Goal: Transaction & Acquisition: Obtain resource

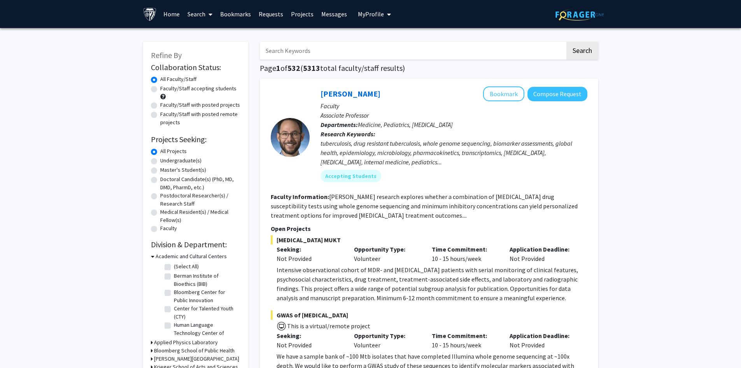
click at [369, 16] on span "My Profile" at bounding box center [371, 14] width 26 height 8
click at [390, 40] on span "[PERSON_NAME]" at bounding box center [406, 36] width 47 height 9
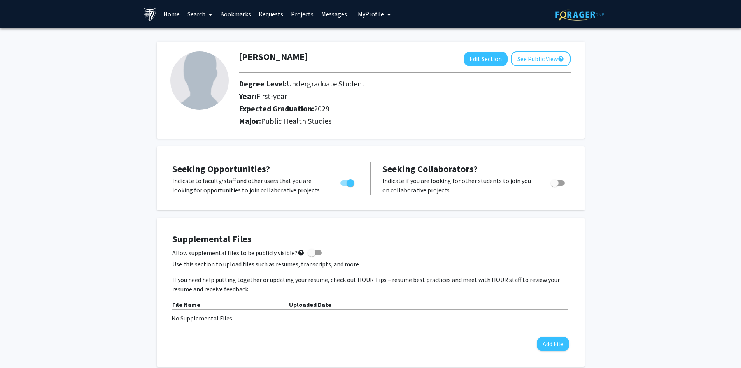
click at [170, 11] on link "Home" at bounding box center [171, 13] width 24 height 27
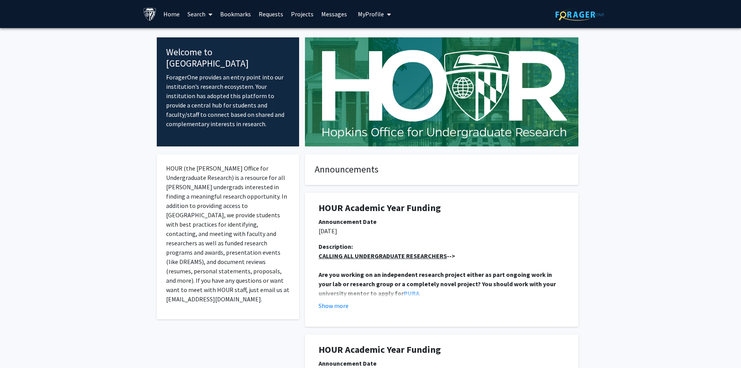
click at [172, 8] on link "Home" at bounding box center [171, 13] width 24 height 27
click at [191, 15] on link "Search" at bounding box center [200, 13] width 33 height 27
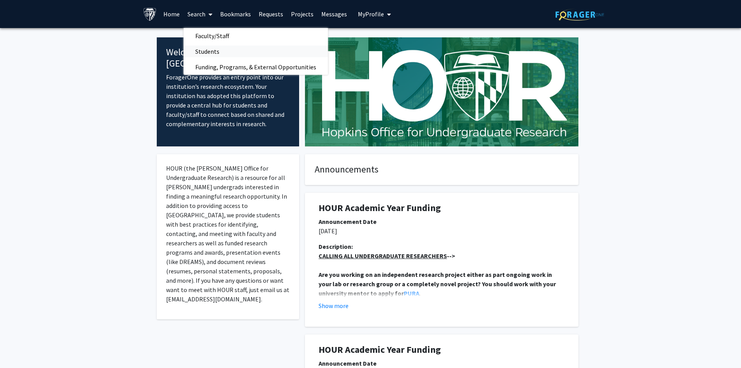
click at [206, 52] on span "Students" at bounding box center [207, 52] width 47 height 16
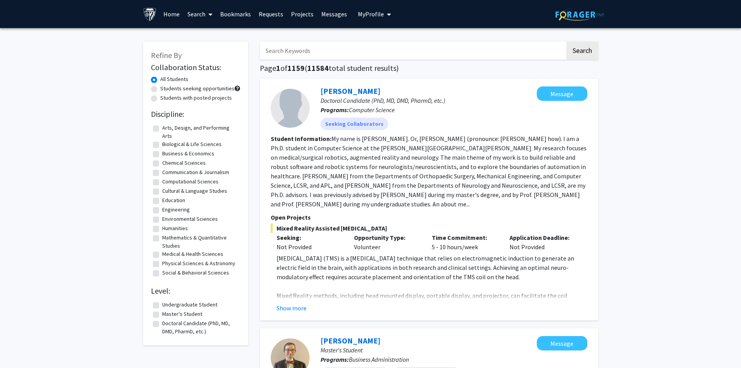
click at [205, 16] on link "Search" at bounding box center [200, 13] width 33 height 27
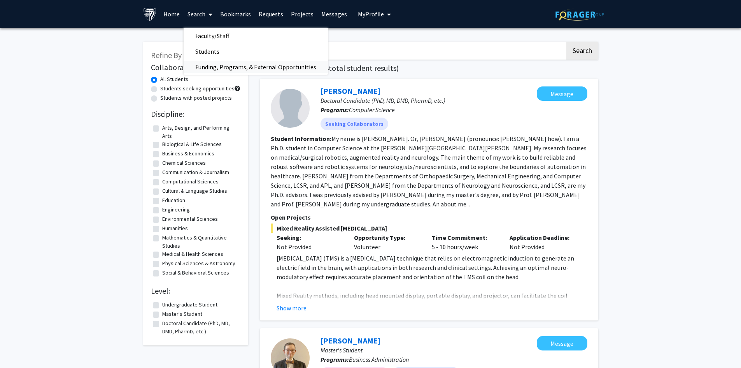
click at [245, 69] on span "Funding, Programs, & External Opportunities" at bounding box center [256, 67] width 144 height 16
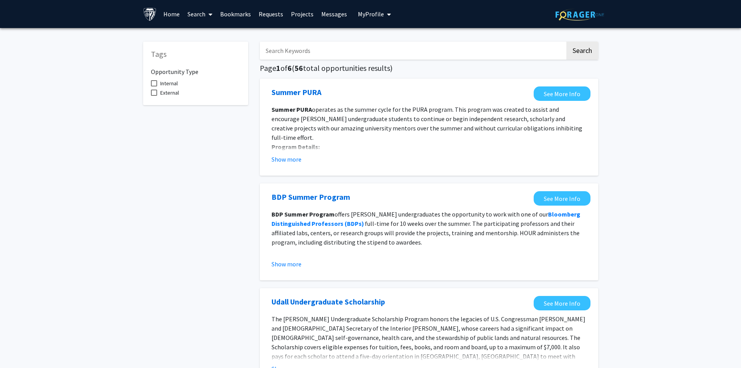
click at [197, 19] on link "Search" at bounding box center [200, 13] width 33 height 27
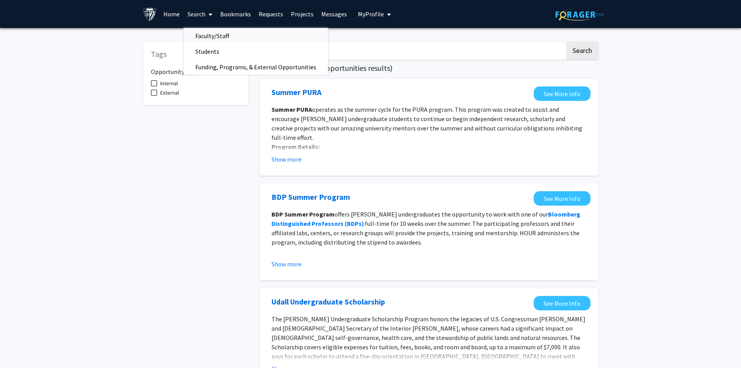
click at [207, 35] on span "Faculty/Staff" at bounding box center [212, 36] width 57 height 16
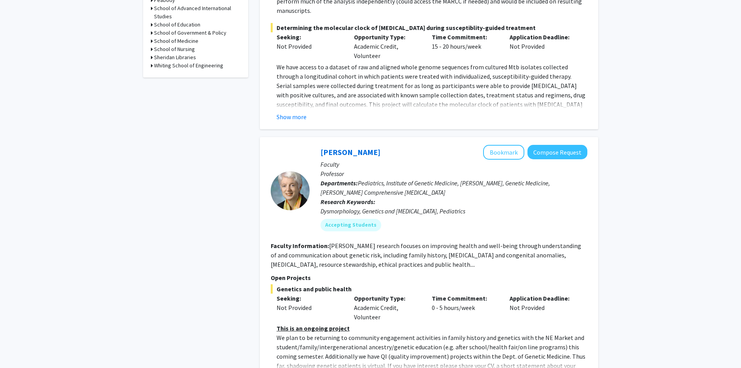
scroll to position [428, 0]
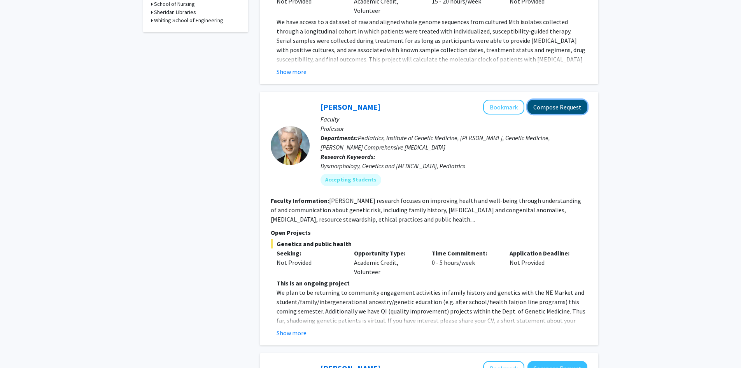
click at [561, 100] on button "Compose Request" at bounding box center [557, 107] width 60 height 14
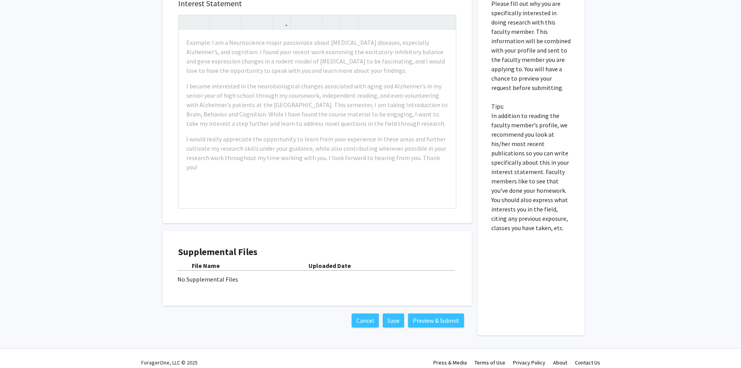
scroll to position [298, 0]
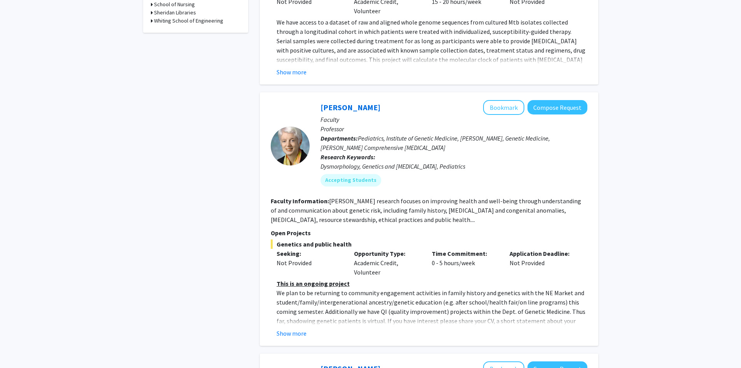
scroll to position [428, 0]
click at [299, 328] on button "Show more" at bounding box center [292, 332] width 30 height 9
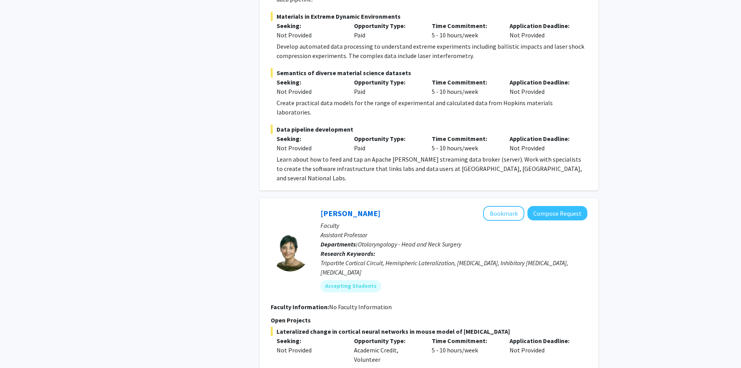
scroll to position [2217, 0]
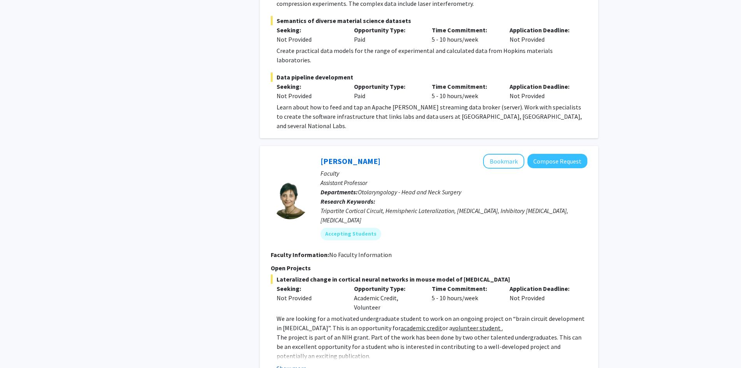
click at [285, 363] on button "Show more" at bounding box center [292, 367] width 30 height 9
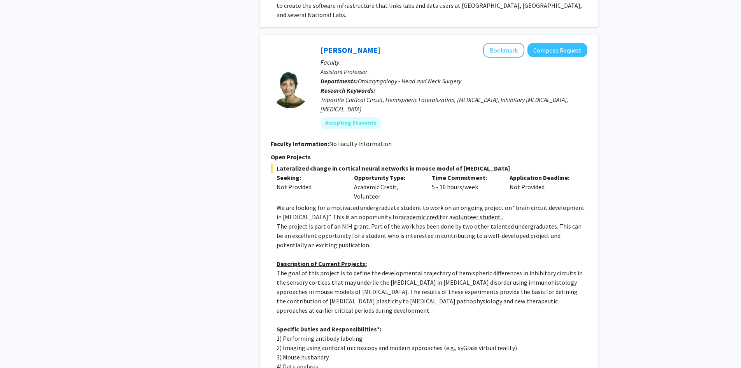
scroll to position [2373, 0]
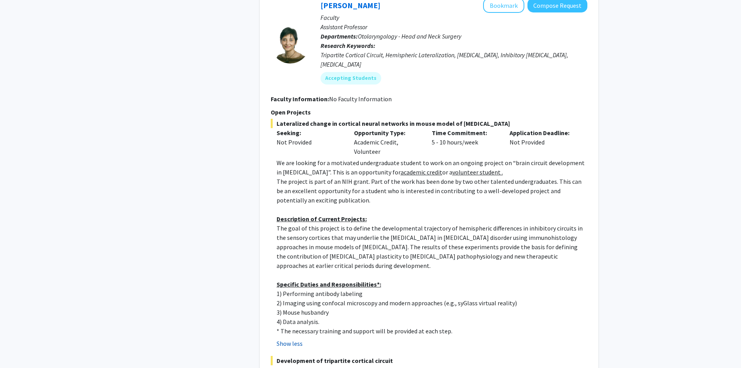
click at [297, 338] on button "Show less" at bounding box center [290, 342] width 26 height 9
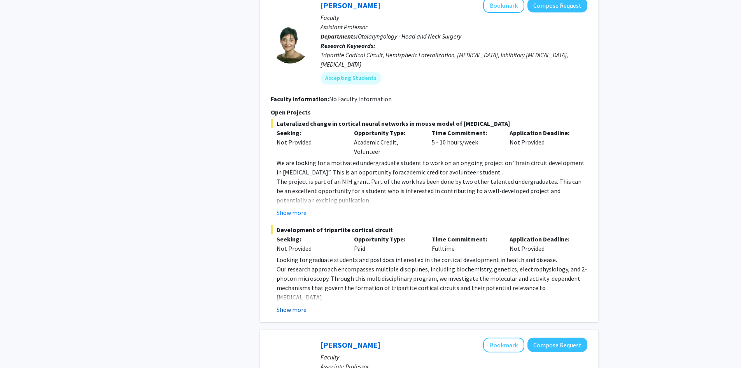
click at [299, 305] on button "Show more" at bounding box center [292, 309] width 30 height 9
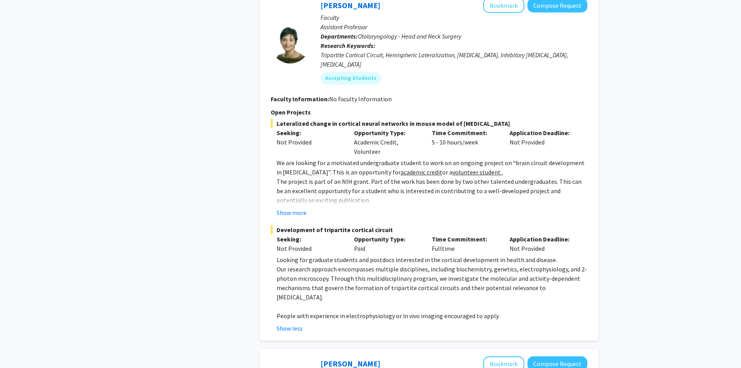
scroll to position [2334, 0]
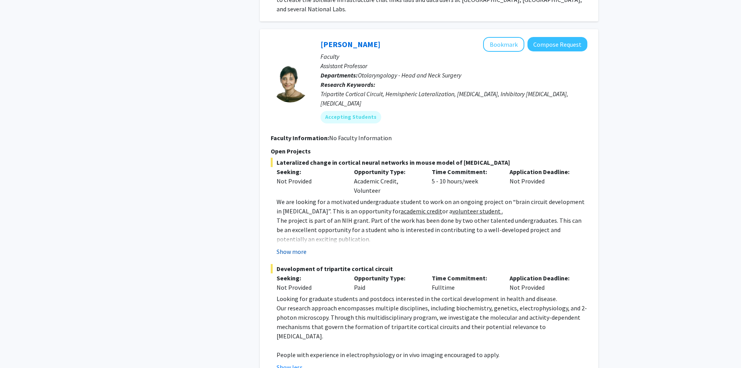
click at [299, 247] on button "Show more" at bounding box center [292, 251] width 30 height 9
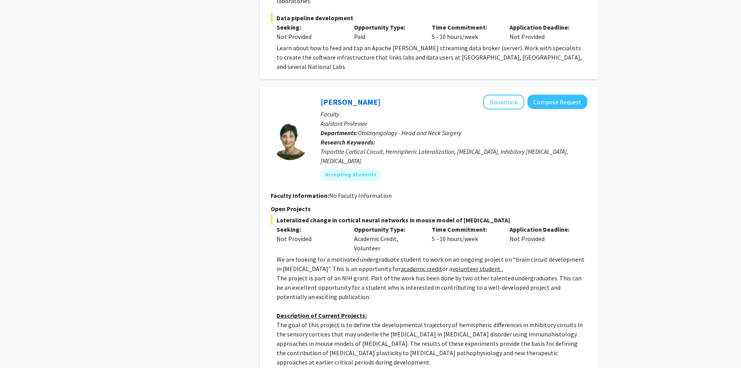
scroll to position [2178, 0]
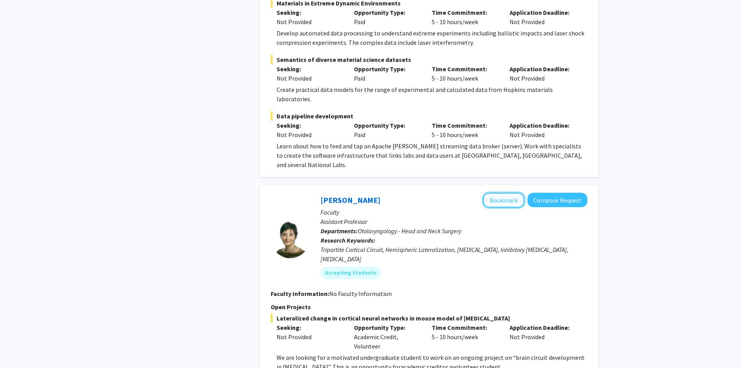
click at [503, 193] on button "Bookmark" at bounding box center [503, 200] width 41 height 15
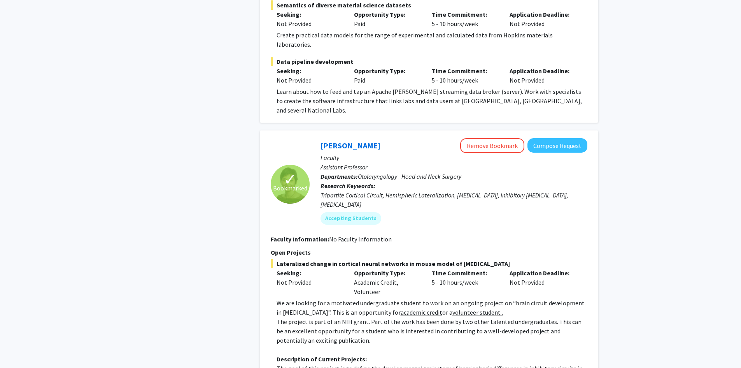
scroll to position [2295, 0]
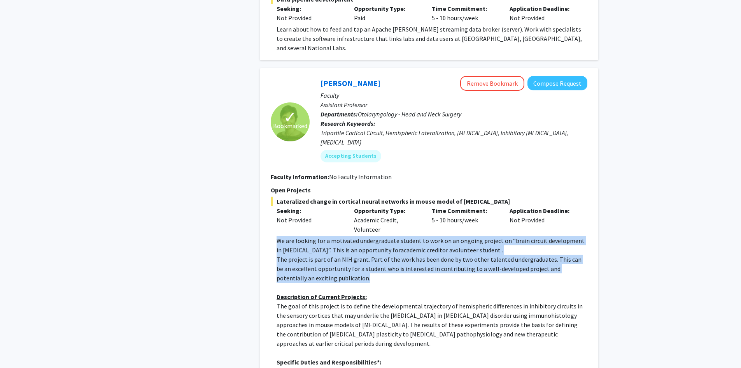
drag, startPoint x: 273, startPoint y: 177, endPoint x: 335, endPoint y: 213, distance: 71.5
click at [335, 236] on fg-read-more "We are looking for a motivated undergraduate student to work on an ongoing proj…" at bounding box center [429, 331] width 317 height 190
click at [335, 254] on p "The project is part of an NIH grant. Part of the work has been done by two othe…" at bounding box center [432, 268] width 311 height 28
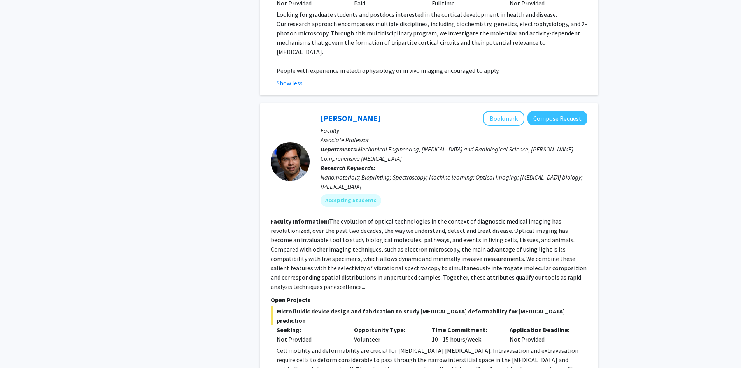
scroll to position [2761, 0]
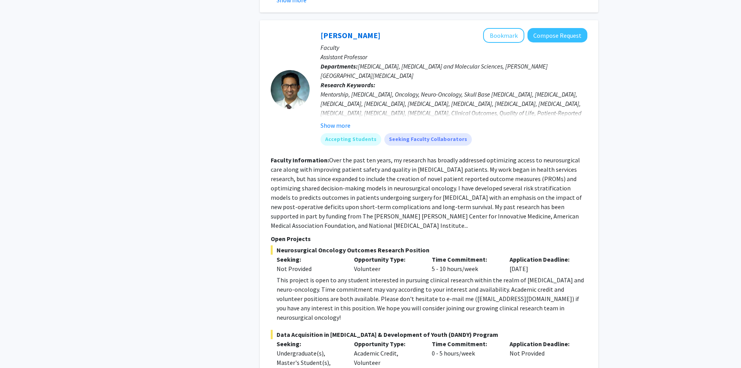
scroll to position [3384, 0]
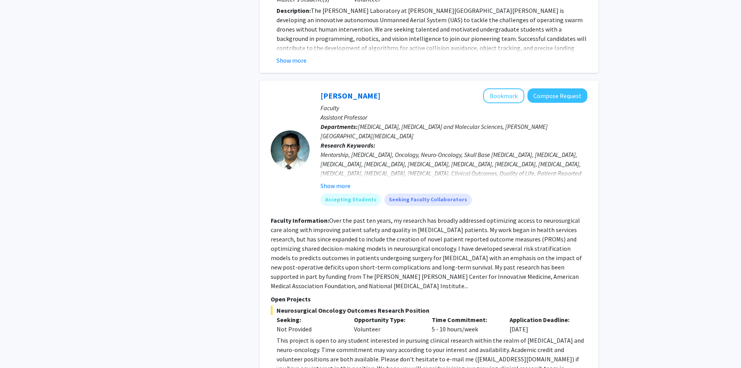
scroll to position [3189, 0]
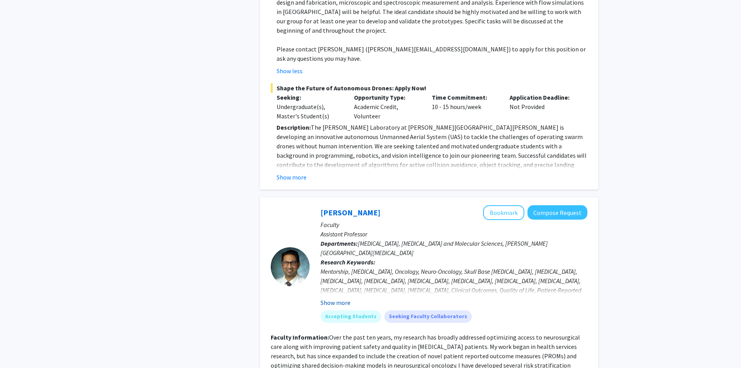
click at [343, 298] on button "Show more" at bounding box center [335, 302] width 30 height 9
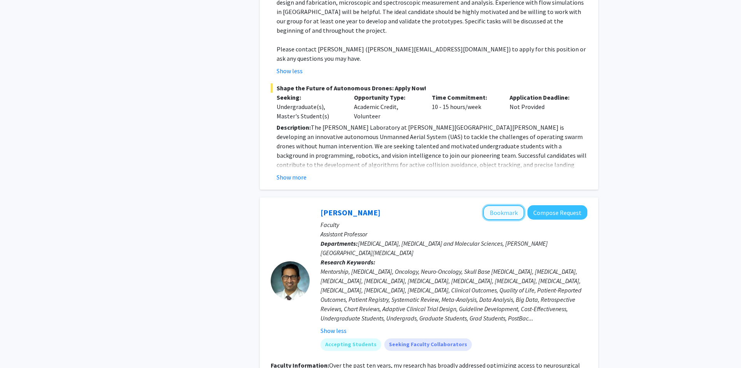
click at [502, 205] on button "Bookmark" at bounding box center [503, 212] width 41 height 15
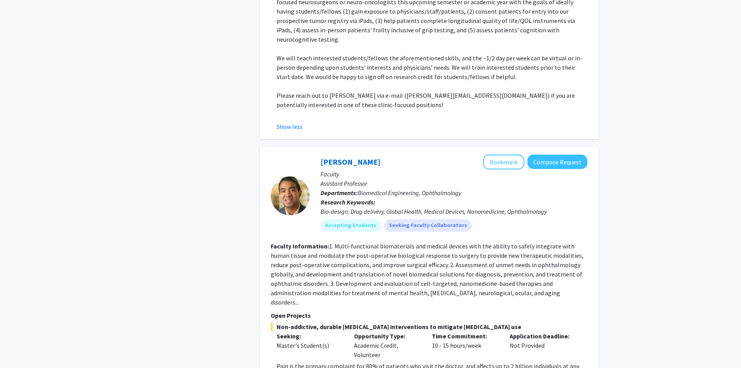
scroll to position [3812, 0]
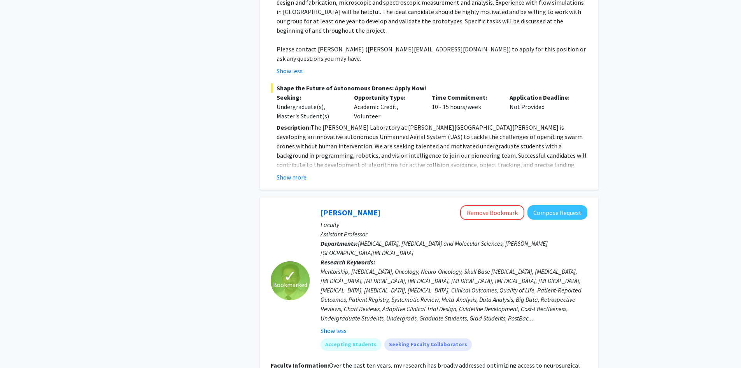
scroll to position [4109, 0]
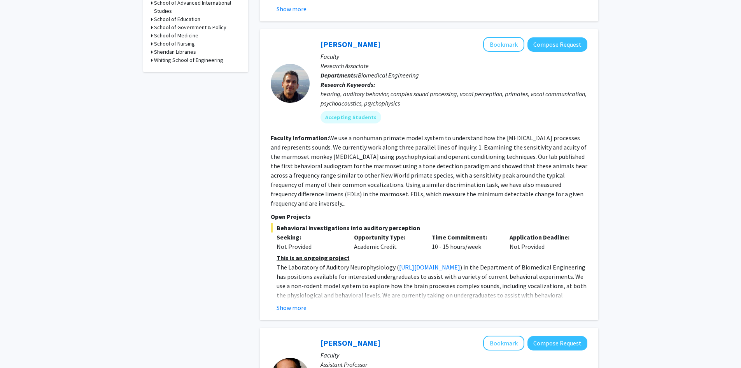
scroll to position [389, 0]
click at [294, 302] on button "Show more" at bounding box center [292, 306] width 30 height 9
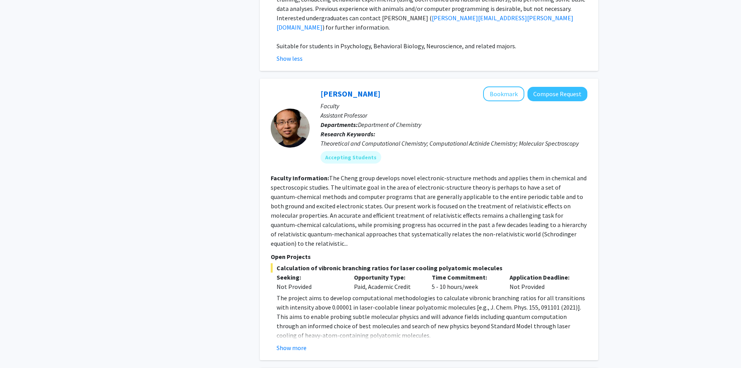
scroll to position [778, 0]
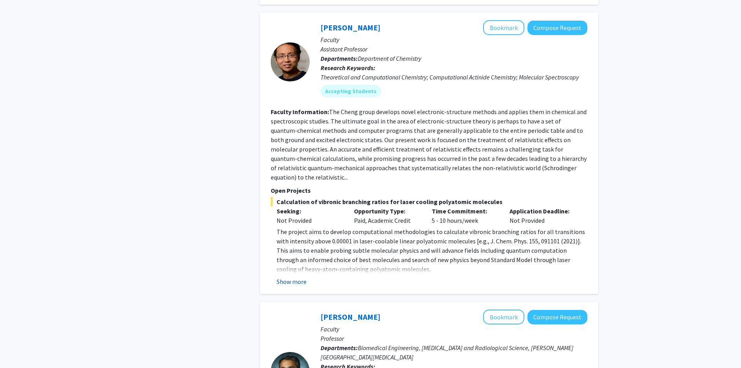
click at [284, 277] on button "Show more" at bounding box center [292, 281] width 30 height 9
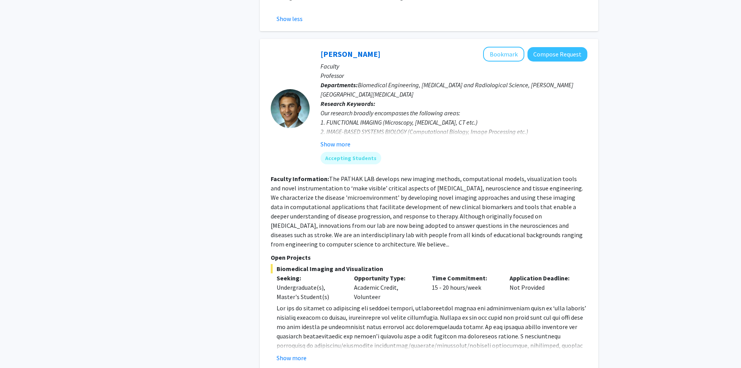
scroll to position [1167, 0]
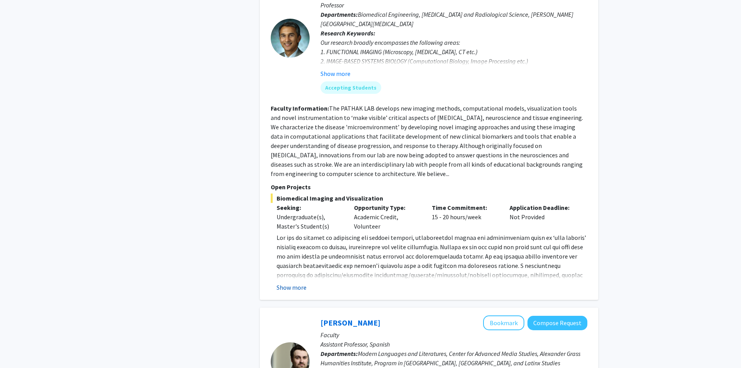
click at [293, 282] on button "Show more" at bounding box center [292, 286] width 30 height 9
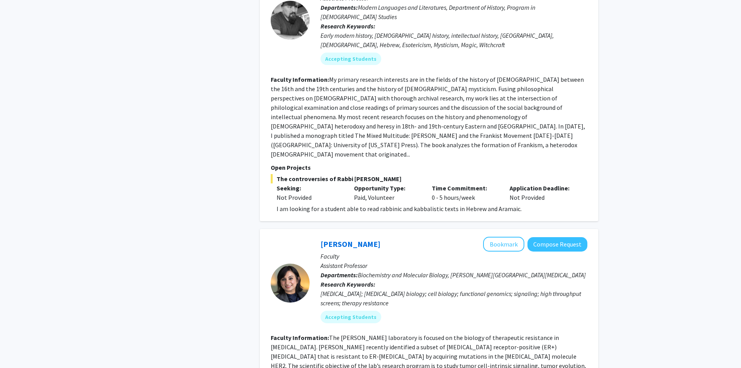
scroll to position [2256, 0]
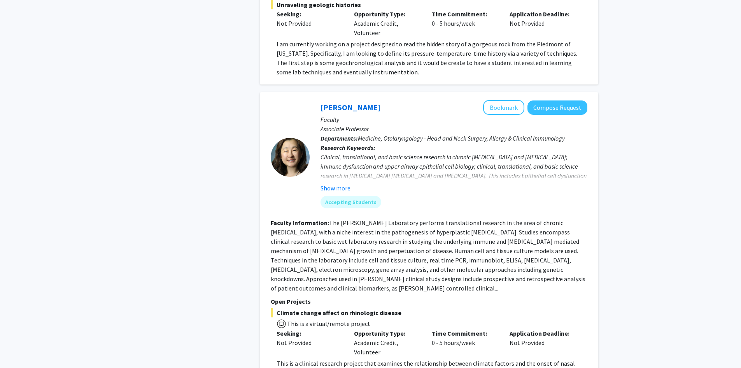
scroll to position [2878, 0]
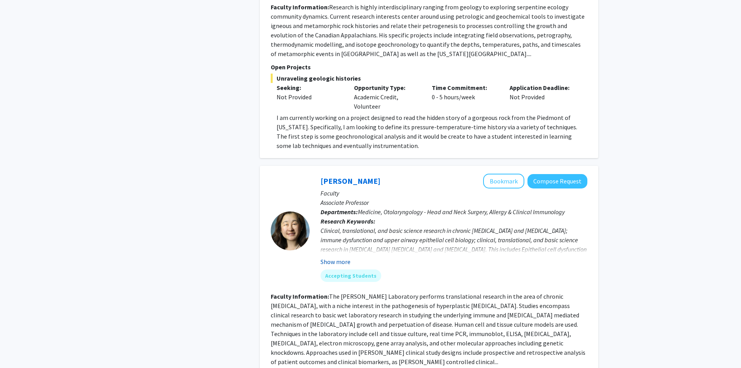
click at [337, 257] on button "Show more" at bounding box center [335, 261] width 30 height 9
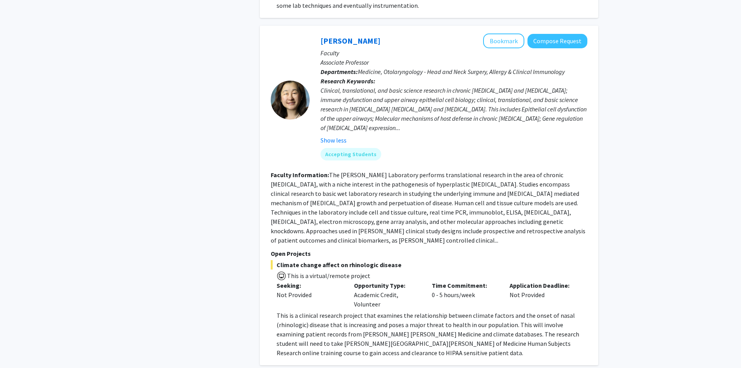
scroll to position [3027, 0]
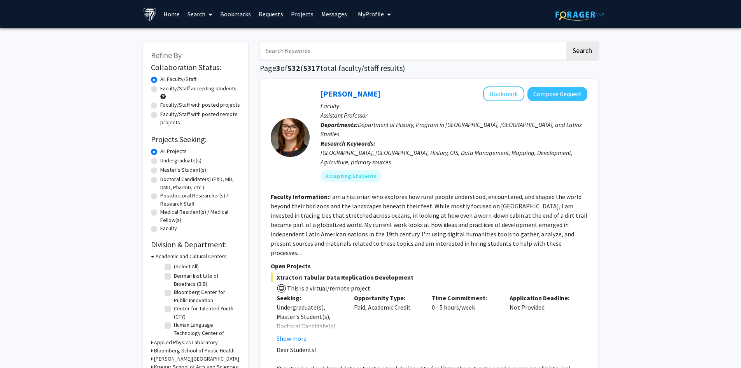
click at [217, 90] on label "Faculty/Staff accepting students" at bounding box center [198, 88] width 76 height 8
click at [165, 89] on input "Faculty/Staff accepting students" at bounding box center [162, 86] width 5 height 5
radio input "true"
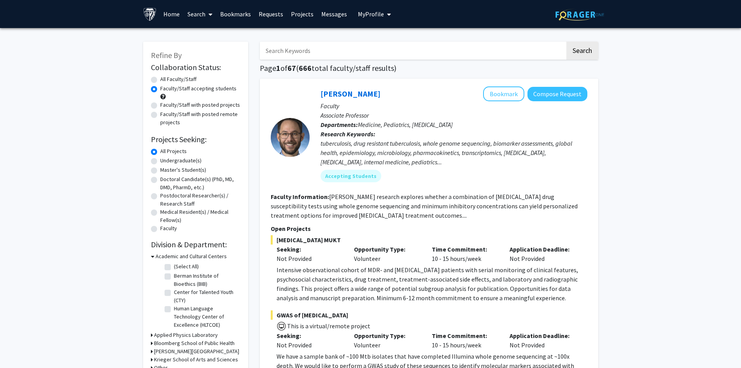
click at [177, 161] on label "Undergraduate(s)" at bounding box center [180, 160] width 41 height 8
click at [165, 161] on input "Undergraduate(s)" at bounding box center [162, 158] width 5 height 5
radio input "true"
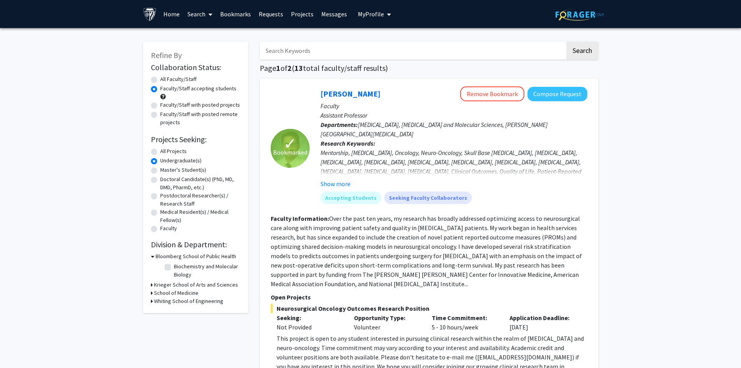
click at [215, 284] on h3 "Krieger School of Arts and Sciences" at bounding box center [196, 284] width 84 height 8
click at [215, 284] on h3 "Krieger School of Arts and Sciences" at bounding box center [198, 284] width 84 height 8
click at [215, 284] on h3 "Krieger School of Arts and Sciences" at bounding box center [196, 284] width 84 height 8
click at [203, 282] on h3 "Krieger School of Arts and Sciences" at bounding box center [198, 284] width 84 height 8
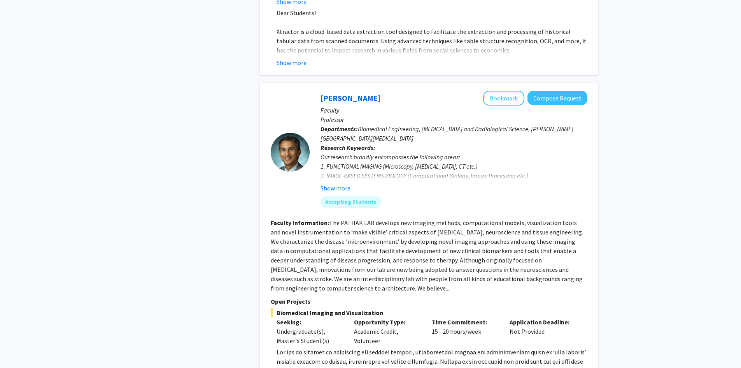
scroll to position [1128, 0]
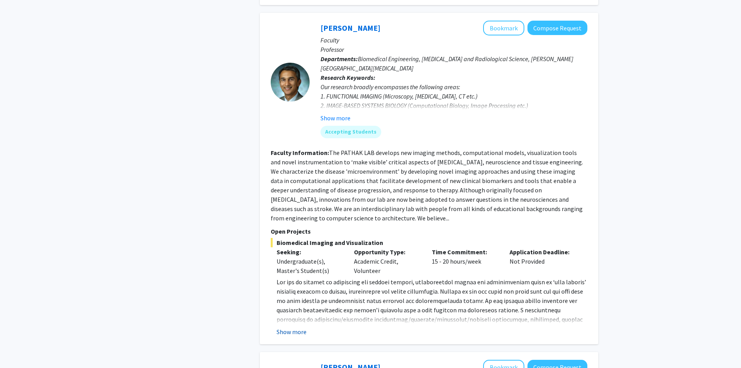
click at [296, 327] on button "Show more" at bounding box center [292, 331] width 30 height 9
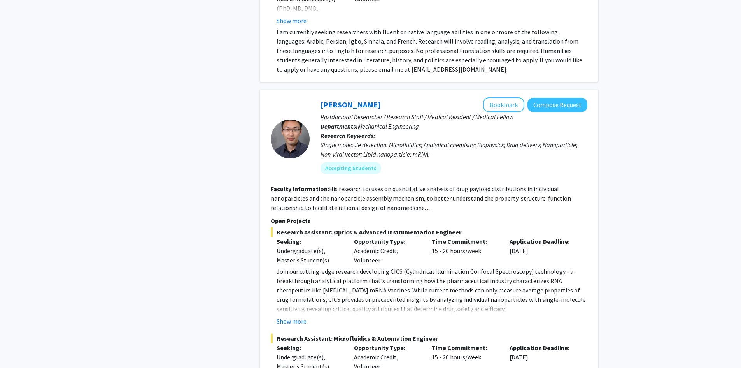
scroll to position [1867, 0]
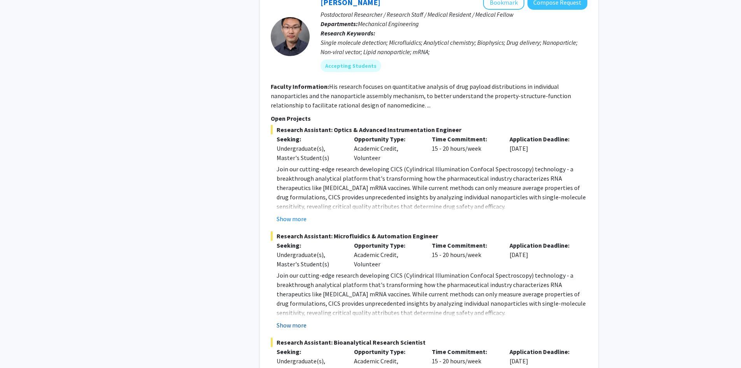
click at [285, 320] on button "Show more" at bounding box center [292, 324] width 30 height 9
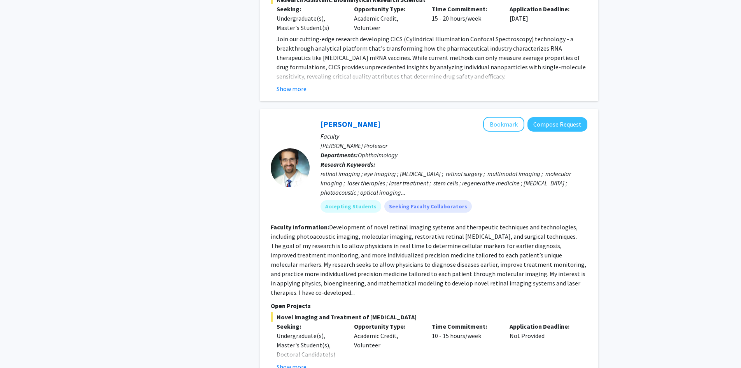
scroll to position [2528, 0]
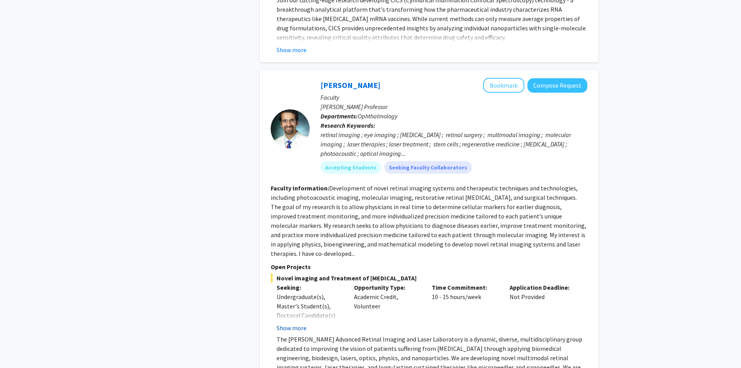
click at [302, 323] on button "Show more" at bounding box center [292, 327] width 30 height 9
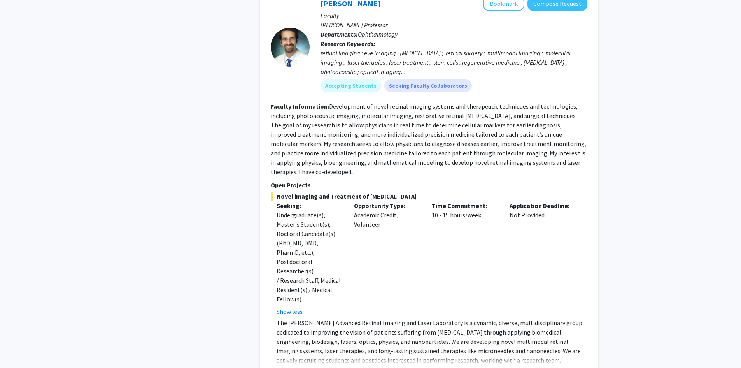
scroll to position [2645, 0]
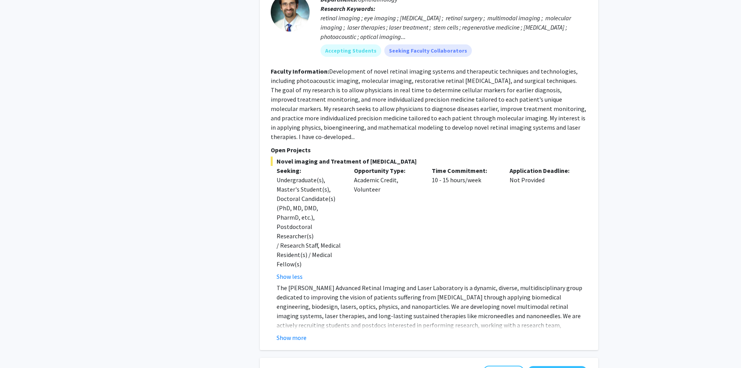
click at [296, 333] on button "Show more" at bounding box center [292, 337] width 30 height 9
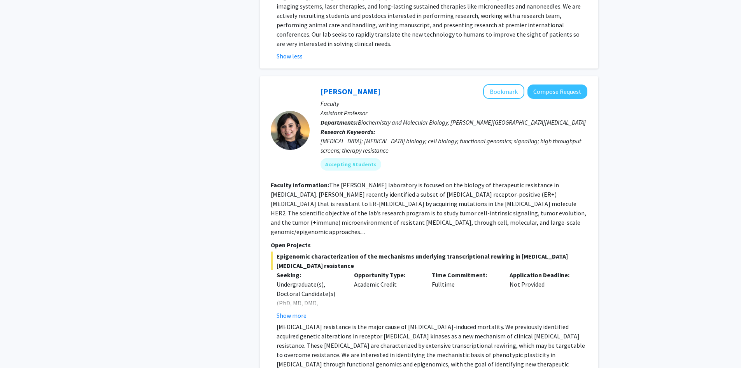
scroll to position [2956, 0]
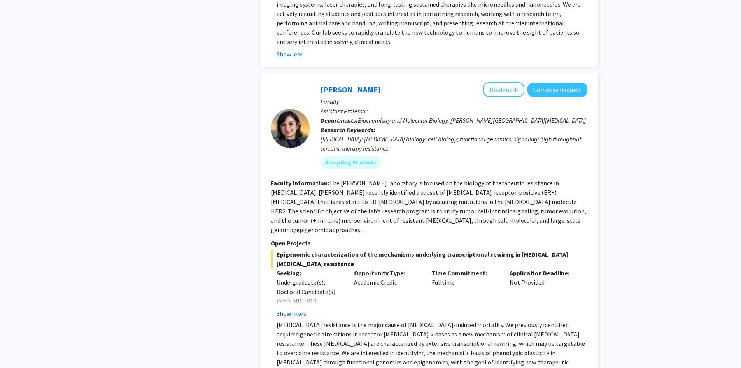
click at [301, 308] on button "Show more" at bounding box center [292, 312] width 30 height 9
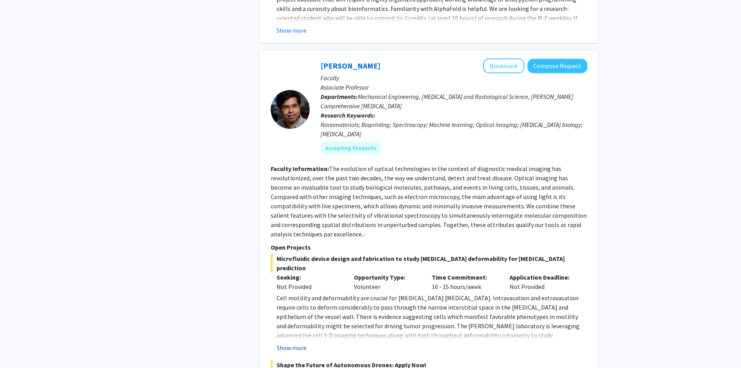
scroll to position [3723, 0]
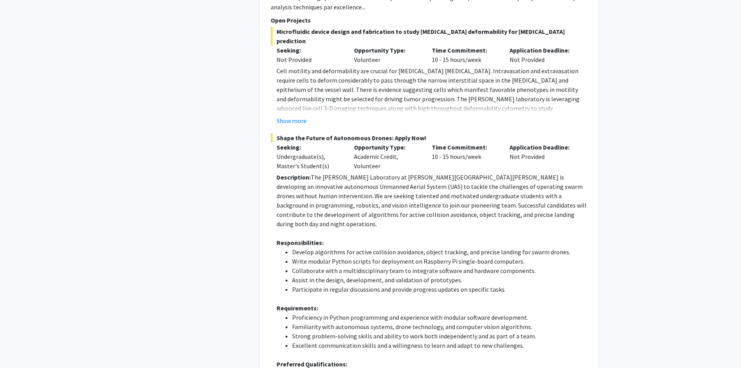
scroll to position [3947, 0]
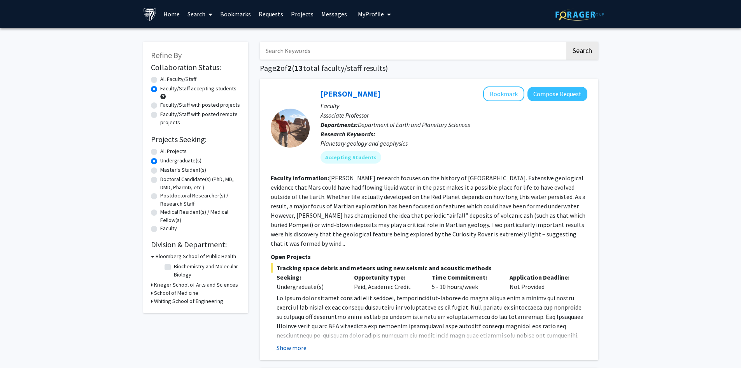
click at [293, 343] on button "Show more" at bounding box center [292, 347] width 30 height 9
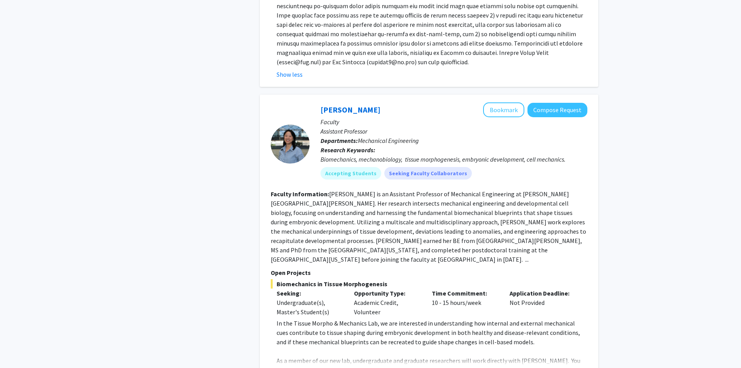
scroll to position [350, 0]
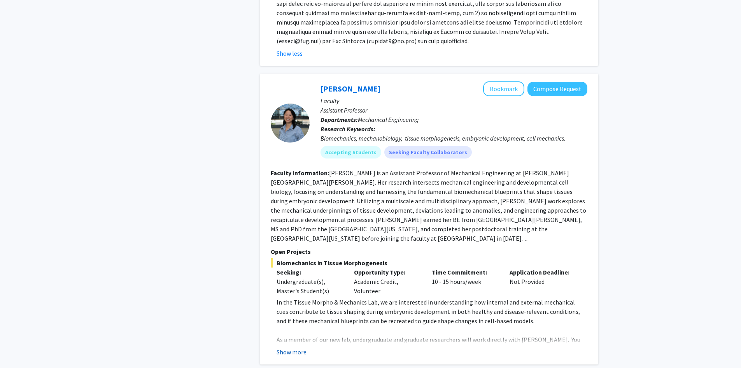
click at [292, 347] on button "Show more" at bounding box center [292, 351] width 30 height 9
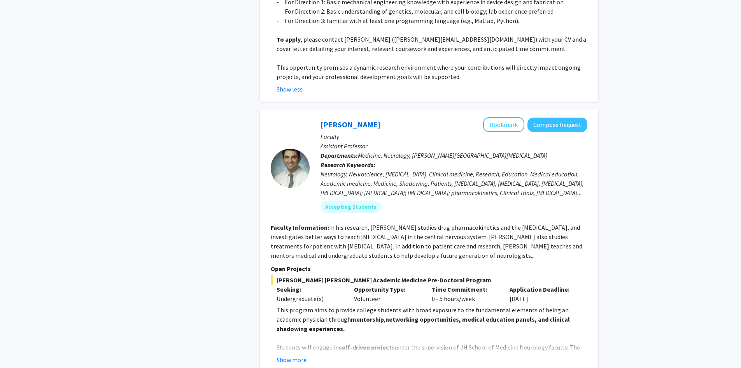
scroll to position [856, 0]
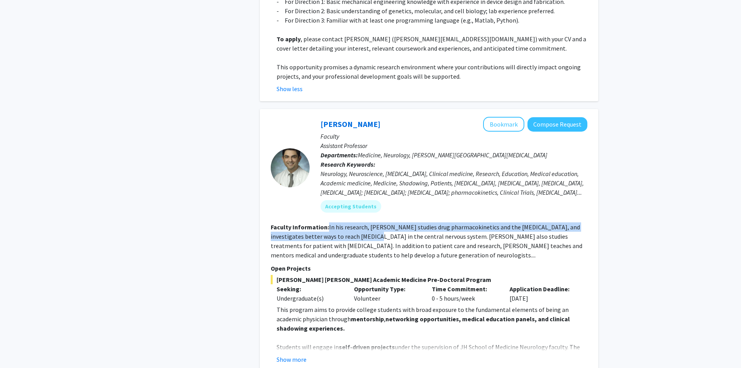
drag, startPoint x: 329, startPoint y: 208, endPoint x: 376, endPoint y: 215, distance: 47.6
click at [376, 223] on fg-read-more "In his research, Dr. Romo studies drug pharmacokinetics and the blood-brain bar…" at bounding box center [427, 241] width 312 height 36
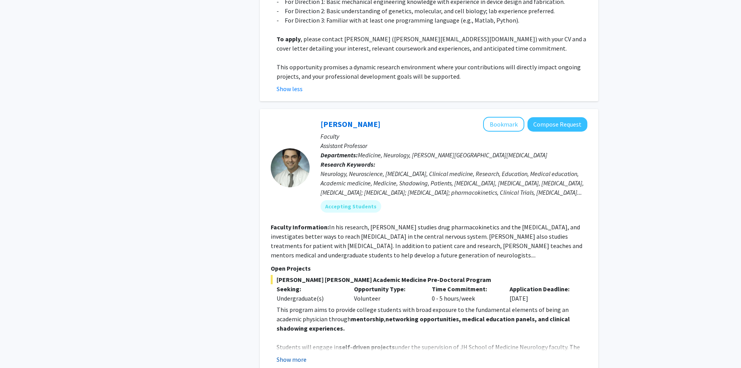
click at [298, 354] on button "Show more" at bounding box center [292, 358] width 30 height 9
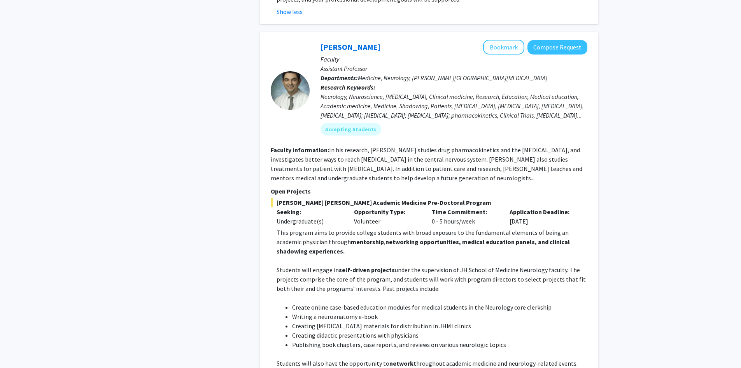
scroll to position [895, 0]
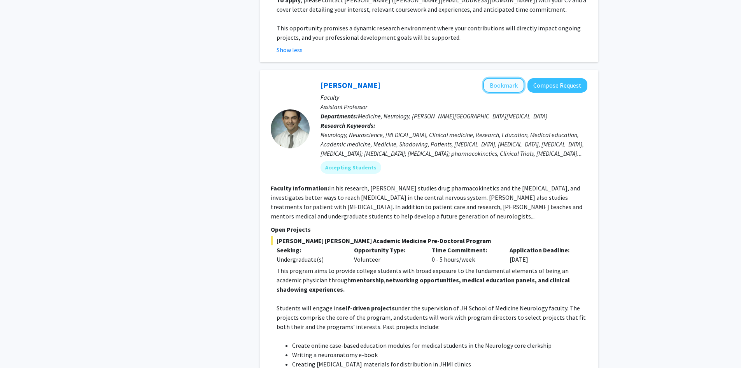
click at [517, 78] on button "Bookmark" at bounding box center [503, 85] width 41 height 15
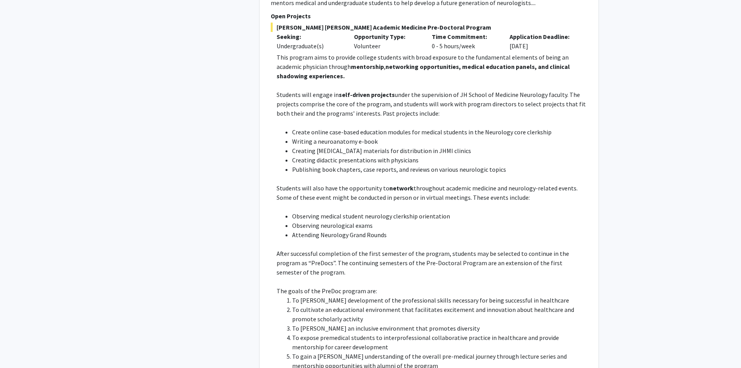
scroll to position [1180, 0]
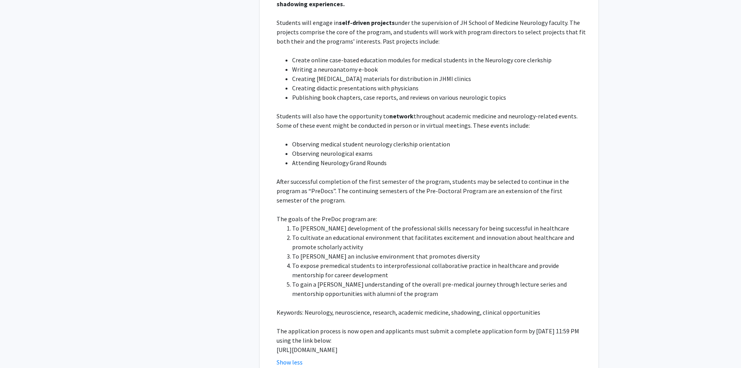
drag, startPoint x: 319, startPoint y: 333, endPoint x: 275, endPoint y: 317, distance: 46.9
click at [275, 317] on fg-read-more "This program aims to provide college students with broad exposure to the fundam…" at bounding box center [429, 174] width 317 height 386
copy p "https://docs.google.com/forms/d/e/1FAIpQLSfs9lKRobckOITW585IvGZb3cvsBE6oiZybaV9…"
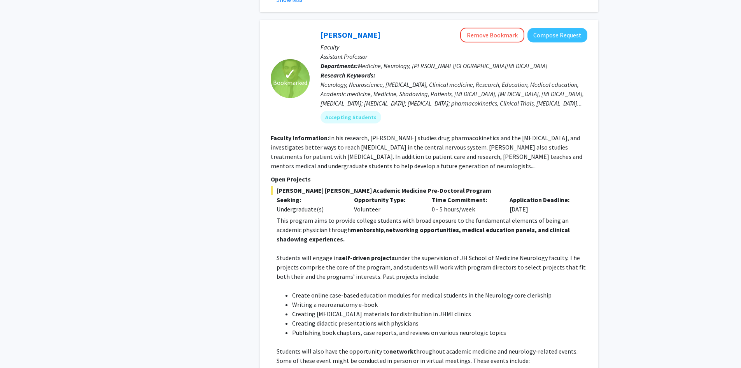
scroll to position [0, 0]
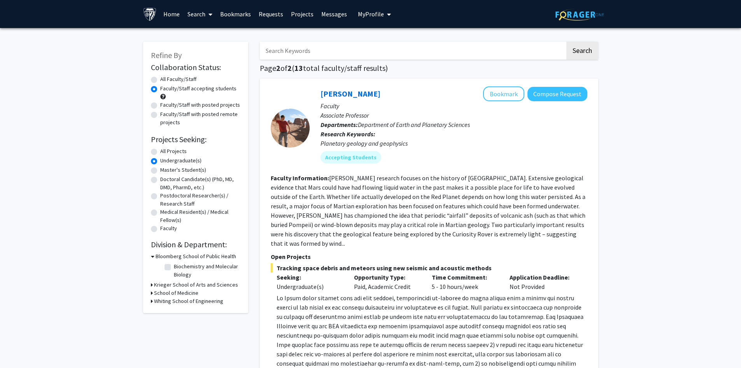
click at [240, 17] on link "Bookmarks" at bounding box center [235, 13] width 39 height 27
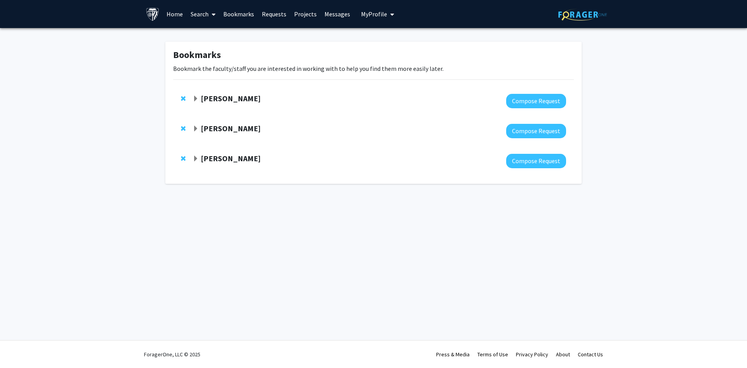
click at [229, 96] on strong "[PERSON_NAME]" at bounding box center [231, 98] width 60 height 10
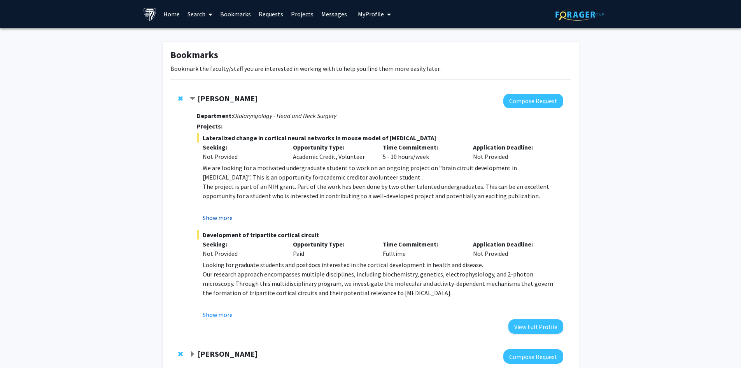
click at [224, 221] on button "Show more" at bounding box center [218, 217] width 30 height 9
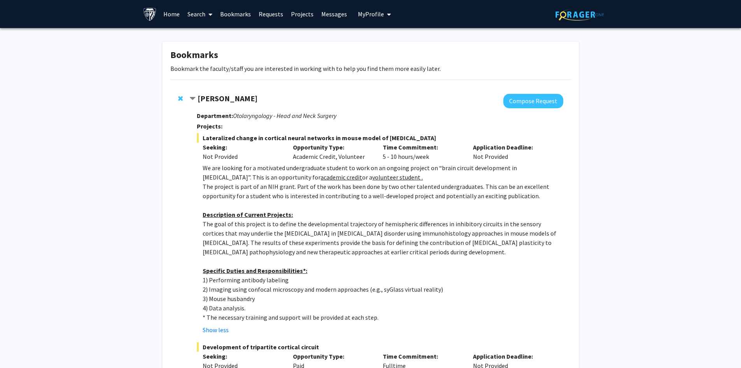
click at [227, 98] on strong "[PERSON_NAME]" at bounding box center [228, 98] width 60 height 10
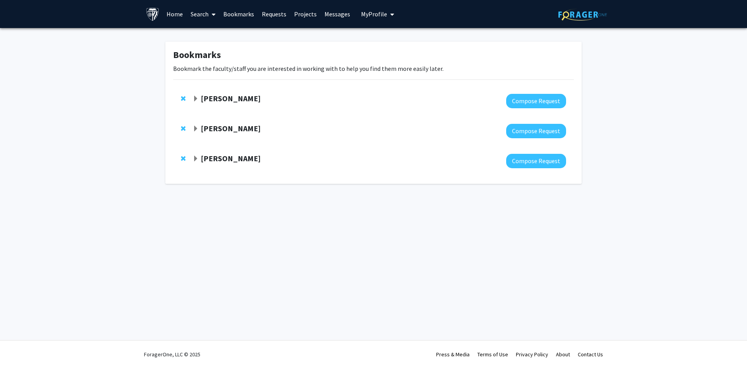
click at [227, 98] on strong "[PERSON_NAME]" at bounding box center [231, 98] width 60 height 10
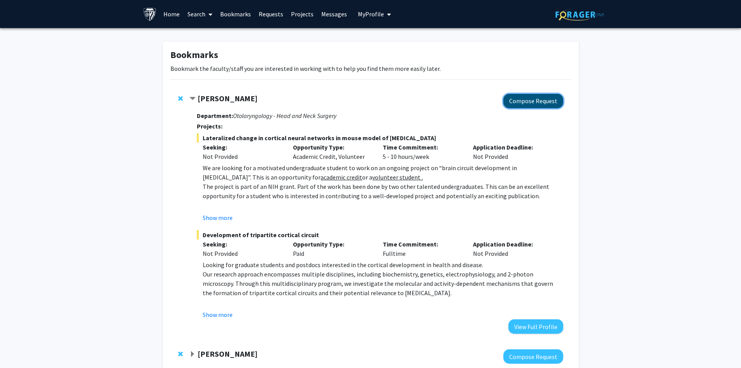
click at [526, 99] on button "Compose Request" at bounding box center [533, 101] width 60 height 14
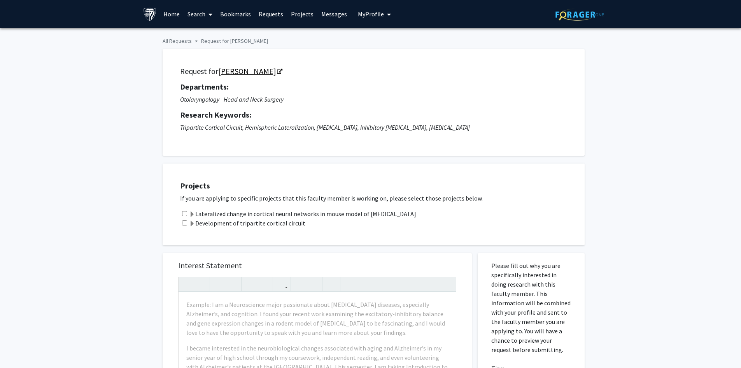
click at [266, 70] on link "[PERSON_NAME]" at bounding box center [249, 71] width 63 height 10
click at [315, 212] on label "Lateralized change in cortical neural networks in mouse model of [MEDICAL_DATA]" at bounding box center [302, 213] width 227 height 9
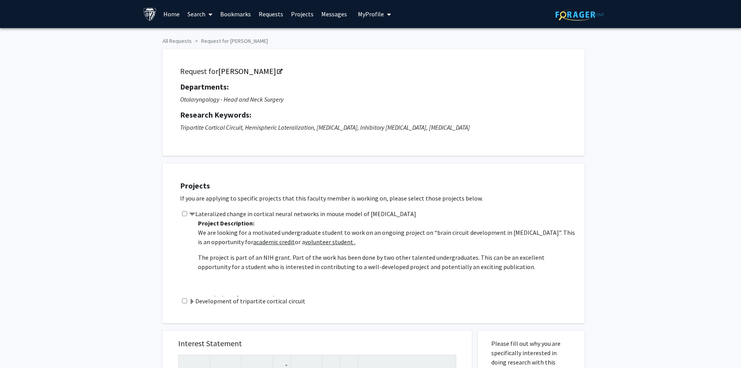
click at [186, 212] on input "checkbox" at bounding box center [184, 213] width 5 height 5
checkbox input "true"
click at [271, 299] on label "Development of tripartite cortical circuit" at bounding box center [247, 300] width 116 height 9
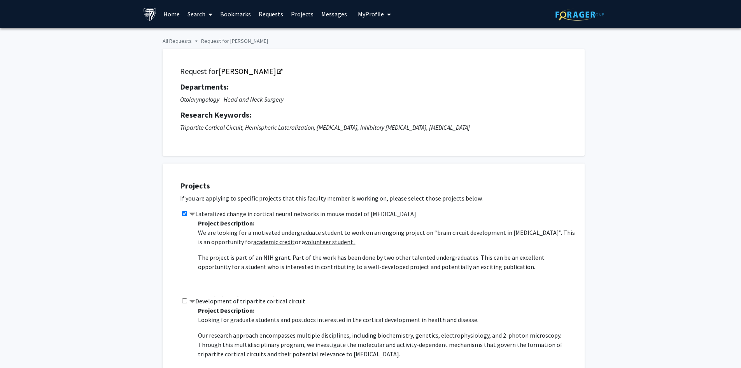
click at [271, 299] on label "Development of tripartite cortical circuit" at bounding box center [247, 300] width 116 height 9
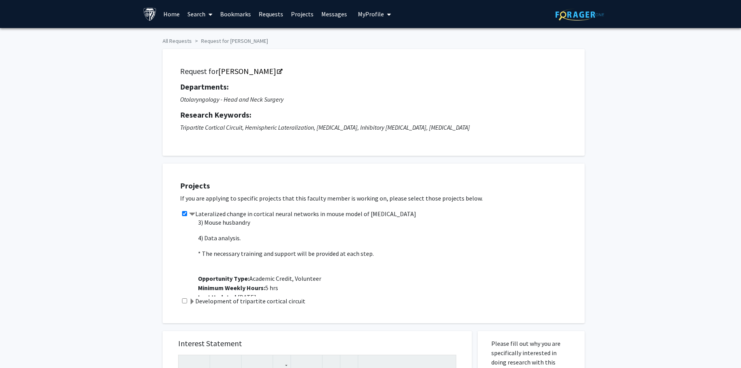
scroll to position [208, 0]
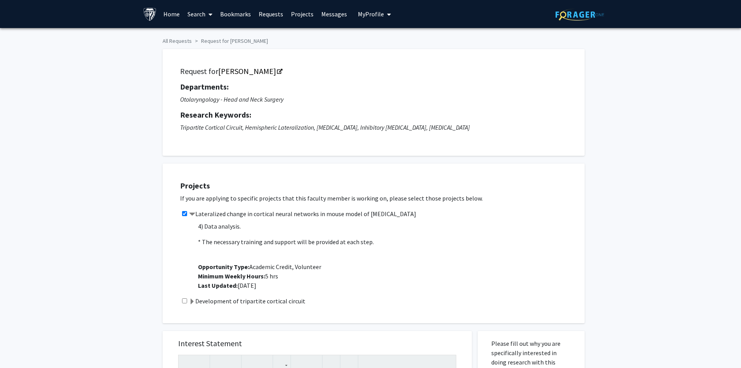
drag, startPoint x: 193, startPoint y: 224, endPoint x: 391, endPoint y: 243, distance: 199.3
click at [391, 243] on div "Project Description: We are looking for a motivated undergraduate student to wo…" at bounding box center [384, 257] width 385 height 78
copy span "Project Description: We are looking for a motivated undergraduate student to wo…"
click at [341, 197] on p "If you are applying to specific projects that this faculty member is working on…" at bounding box center [378, 197] width 397 height 9
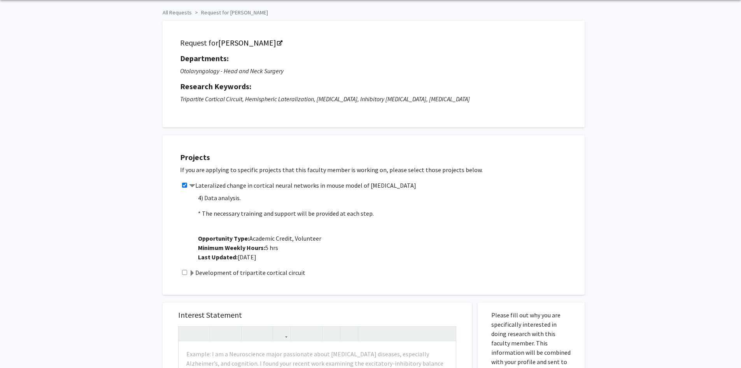
scroll to position [0, 0]
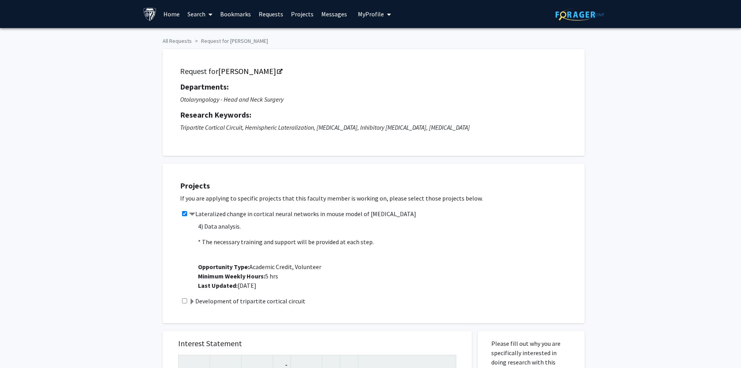
click at [203, 16] on link "Search" at bounding box center [200, 13] width 33 height 27
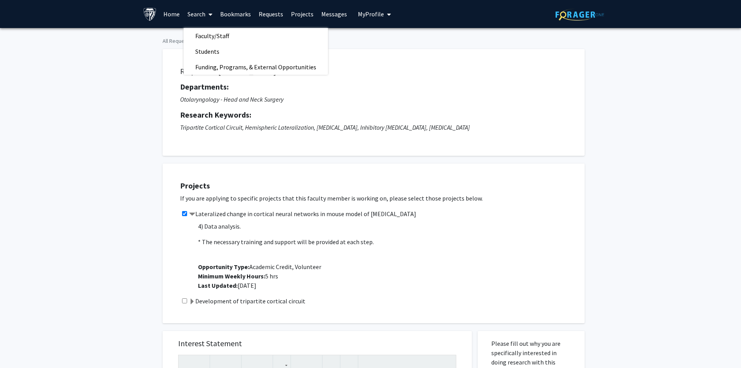
click at [95, 33] on div "All Requests Request for Tara Deemyad Request for Tara Deemyad Departments: Oto…" at bounding box center [370, 330] width 741 height 605
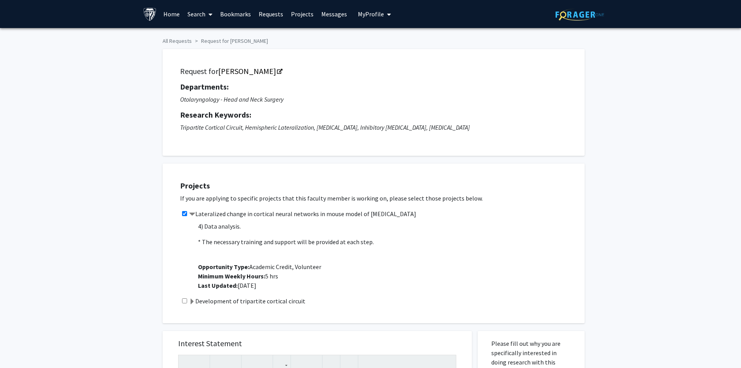
click at [182, 15] on link "Home" at bounding box center [171, 13] width 24 height 27
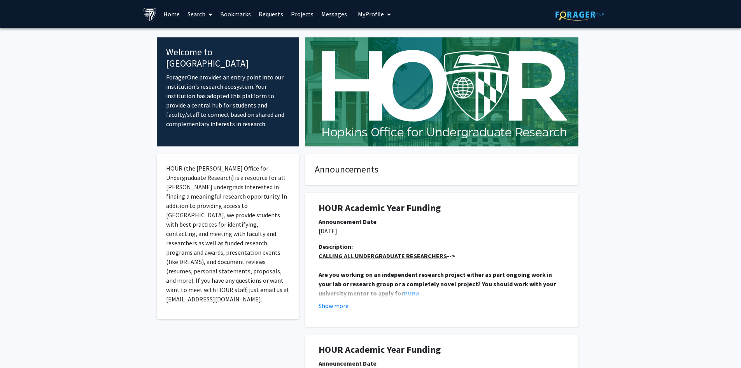
click at [300, 13] on link "Projects" at bounding box center [302, 13] width 30 height 27
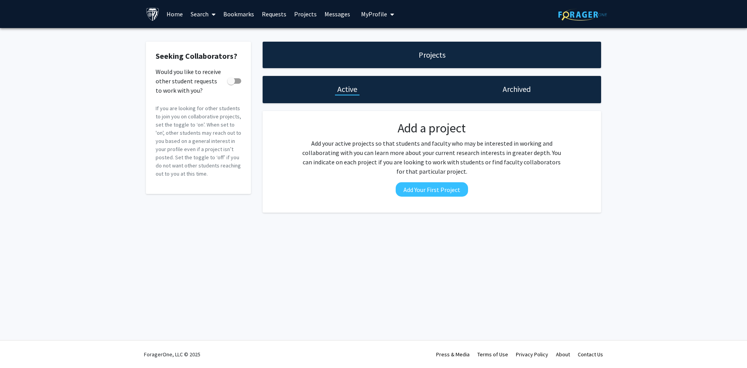
click at [276, 12] on link "Requests" at bounding box center [274, 13] width 32 height 27
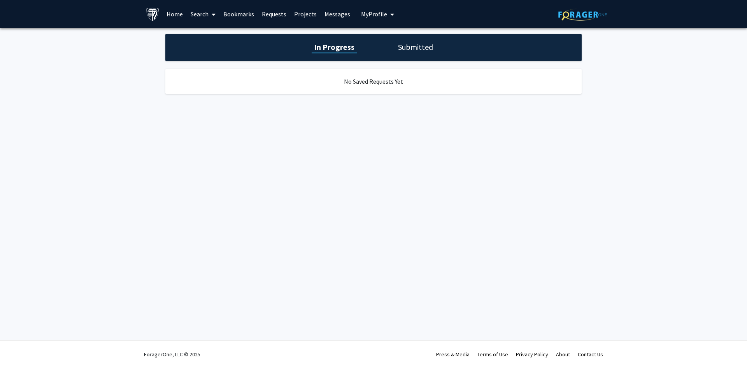
click at [375, 11] on span "My Profile" at bounding box center [374, 14] width 26 height 8
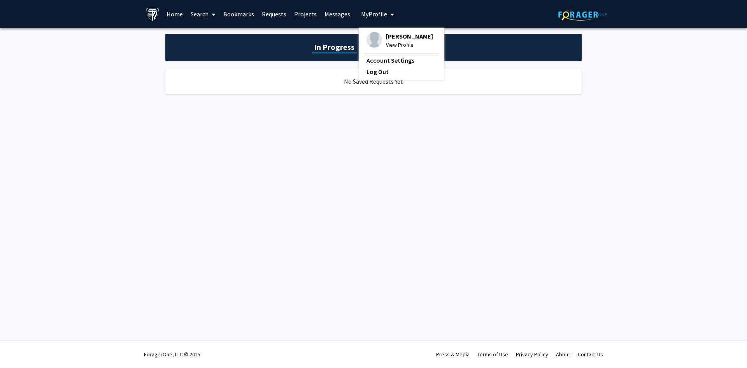
click at [234, 14] on link "Bookmarks" at bounding box center [238, 13] width 39 height 27
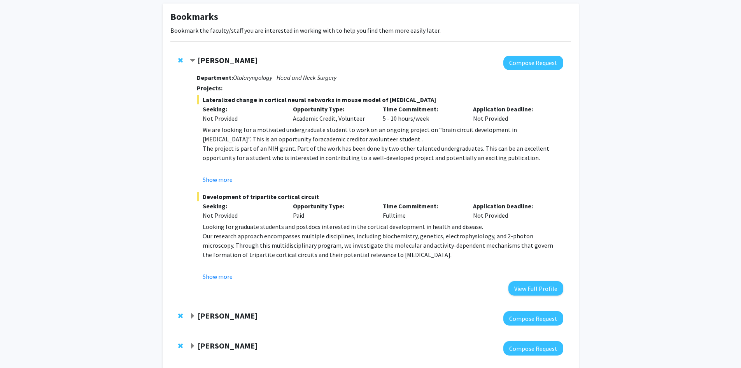
scroll to position [82, 0]
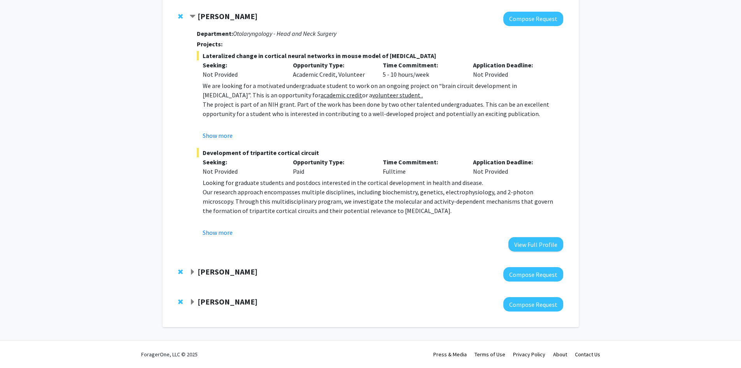
click at [197, 271] on div "Raj Mukherjee" at bounding box center [273, 272] width 168 height 10
click at [208, 273] on strong "Raj Mukherjee" at bounding box center [228, 271] width 60 height 10
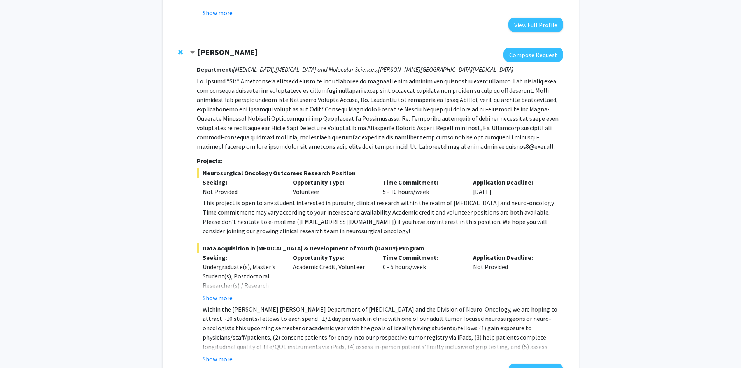
scroll to position [315, 0]
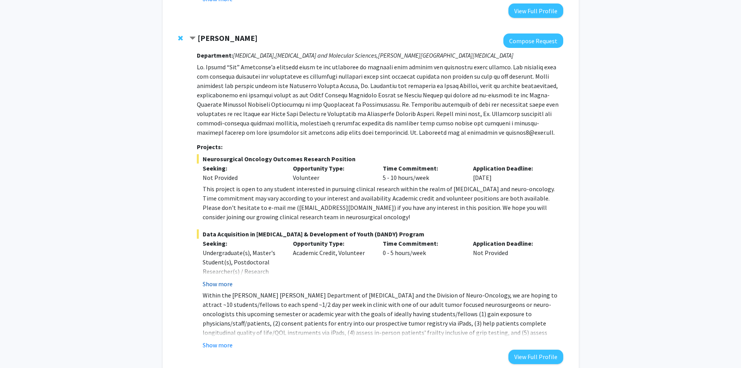
click at [229, 284] on button "Show more" at bounding box center [218, 283] width 30 height 9
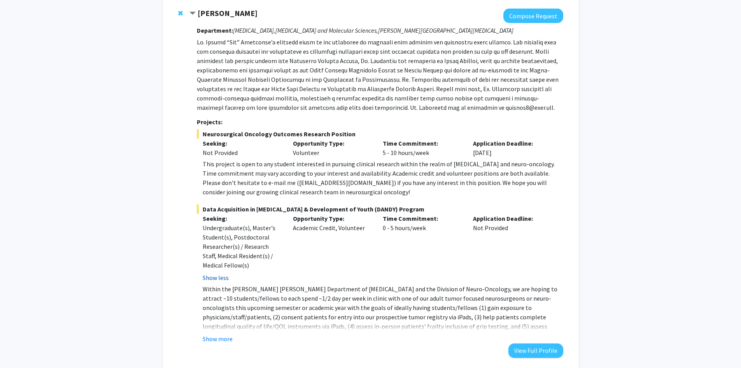
scroll to position [354, 0]
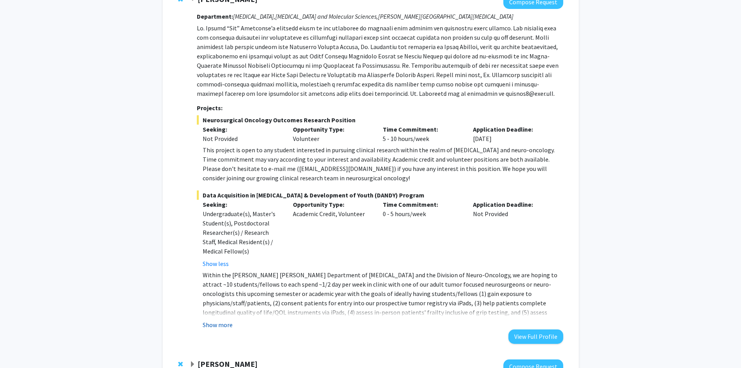
click at [232, 322] on button "Show more" at bounding box center [218, 324] width 30 height 9
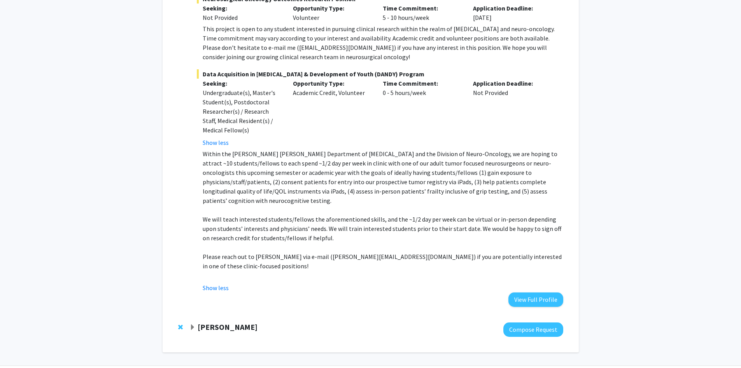
scroll to position [482, 0]
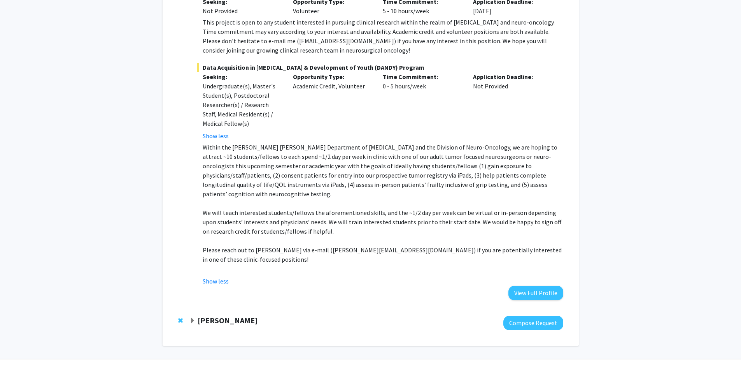
click at [193, 317] on span "Expand Carlos Romo Bookmark" at bounding box center [192, 320] width 6 height 6
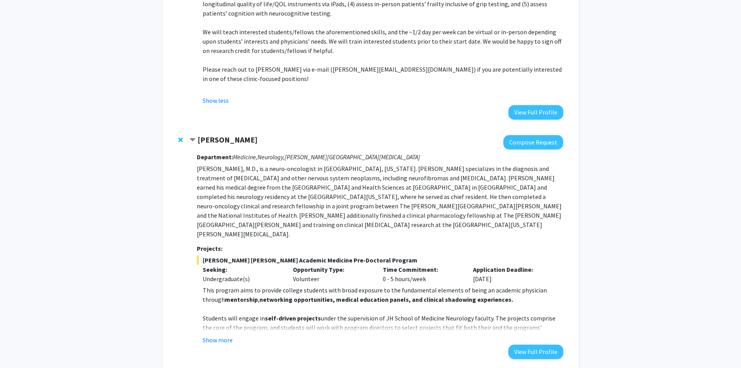
scroll to position [672, 0]
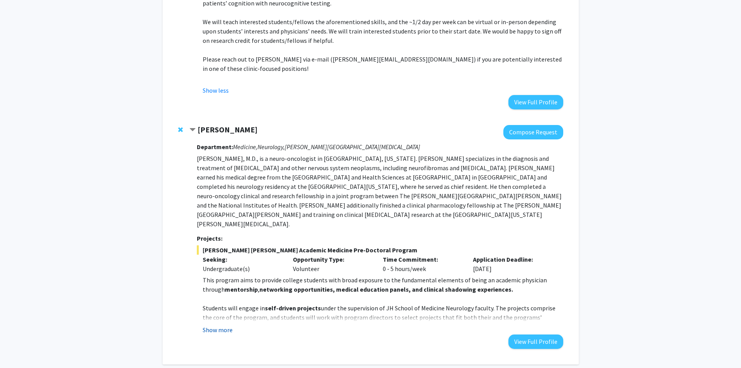
click at [222, 325] on button "Show more" at bounding box center [218, 329] width 30 height 9
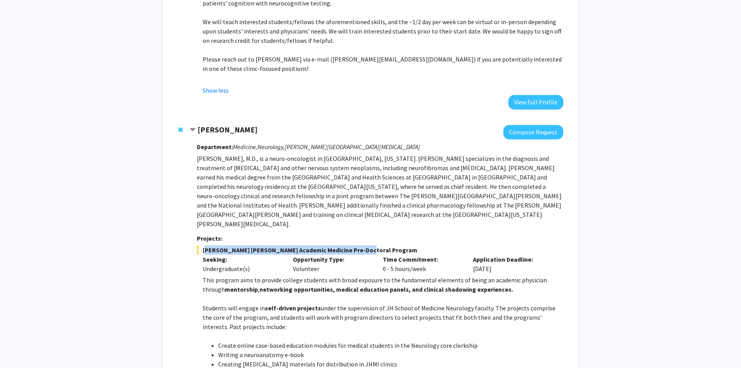
drag, startPoint x: 201, startPoint y: 212, endPoint x: 371, endPoint y: 212, distance: 170.0
click at [371, 245] on span "Johns Hopkins Academic Medicine Pre-Doctoral Program" at bounding box center [380, 249] width 366 height 9
copy span "Johns Hopkins Academic Medicine Pre-Doctoral Program"
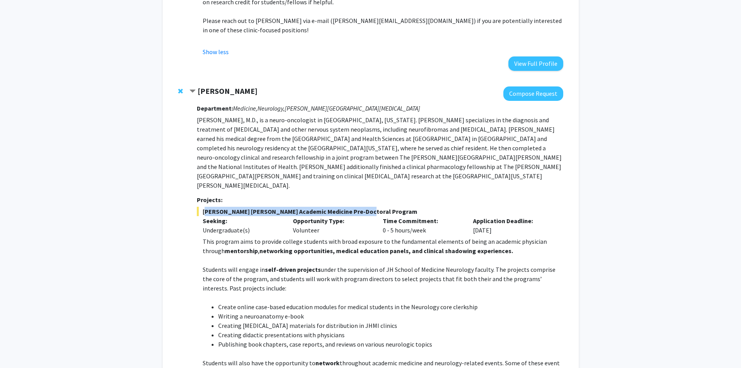
scroll to position [828, 0]
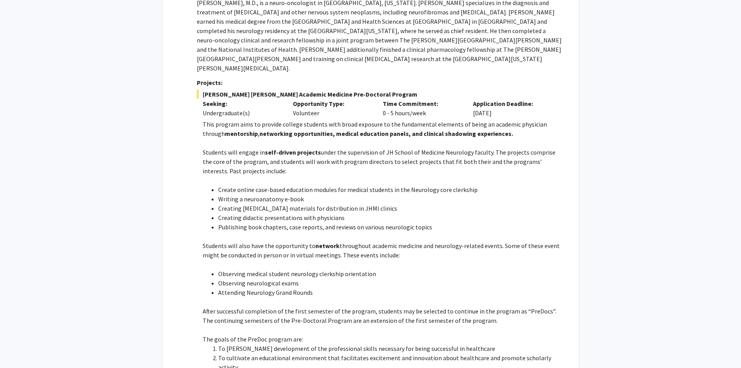
click at [392, 194] on li "Writing a neuroanatomy e-book" at bounding box center [390, 198] width 345 height 9
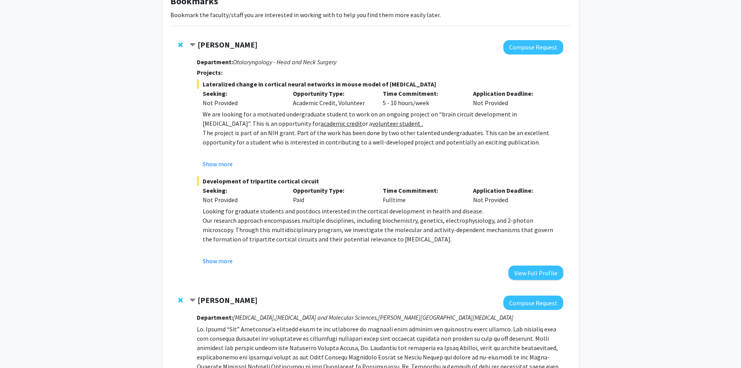
scroll to position [0, 0]
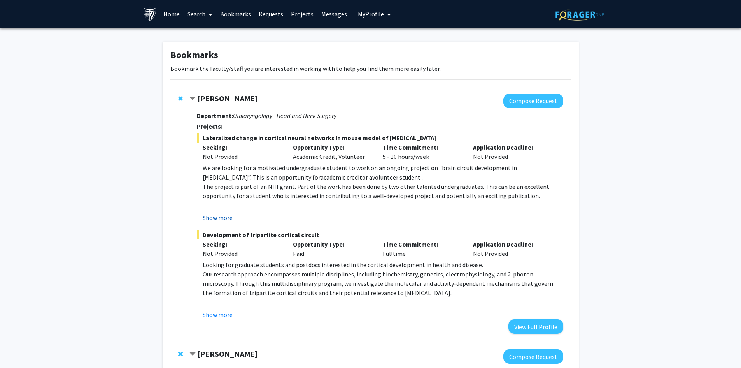
click at [215, 217] on button "Show more" at bounding box center [218, 217] width 30 height 9
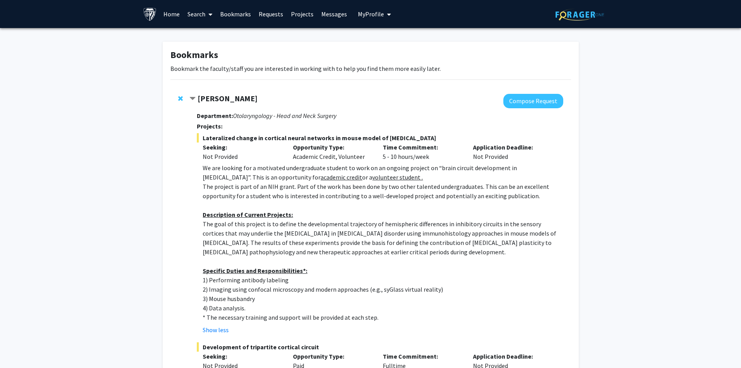
click at [240, 94] on strong "[PERSON_NAME]" at bounding box center [228, 98] width 60 height 10
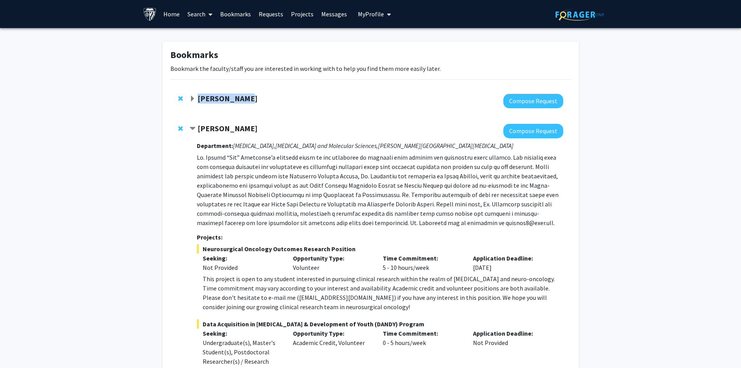
drag, startPoint x: 263, startPoint y: 97, endPoint x: 200, endPoint y: 101, distance: 63.2
click at [200, 101] on div "[PERSON_NAME]" at bounding box center [273, 99] width 168 height 10
copy strong "[PERSON_NAME]"
click at [260, 177] on p at bounding box center [380, 189] width 366 height 75
drag, startPoint x: 251, startPoint y: 126, endPoint x: 190, endPoint y: 130, distance: 61.6
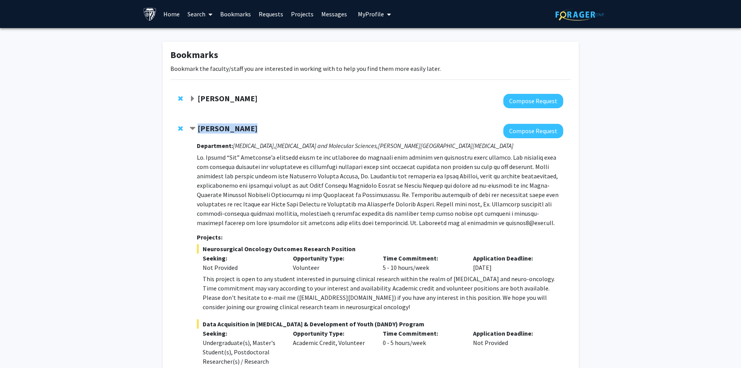
click at [190, 130] on div "Raj Mukherjee" at bounding box center [273, 129] width 168 height 10
copy div "Raj Mukherjee"
click at [191, 97] on span "Expand Tara Deemyad Bookmark" at bounding box center [192, 99] width 6 height 6
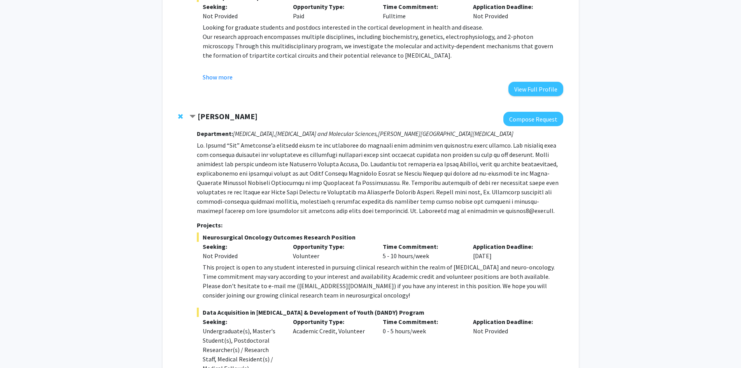
scroll to position [311, 0]
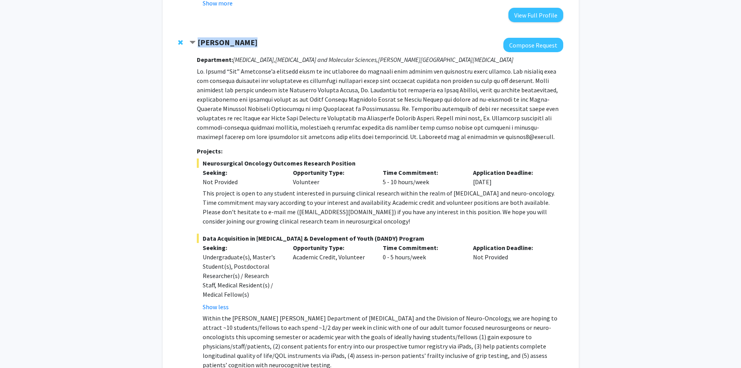
drag, startPoint x: 264, startPoint y: 42, endPoint x: 198, endPoint y: 46, distance: 66.6
click at [198, 46] on div "Raj Mukherjee" at bounding box center [273, 43] width 168 height 10
copy strong "Raj Mukherjee"
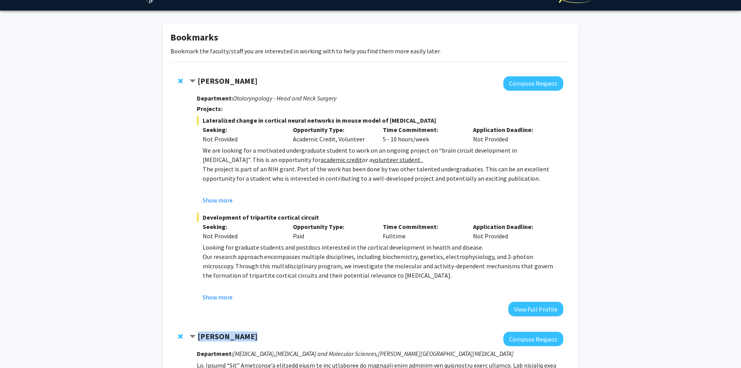
scroll to position [0, 0]
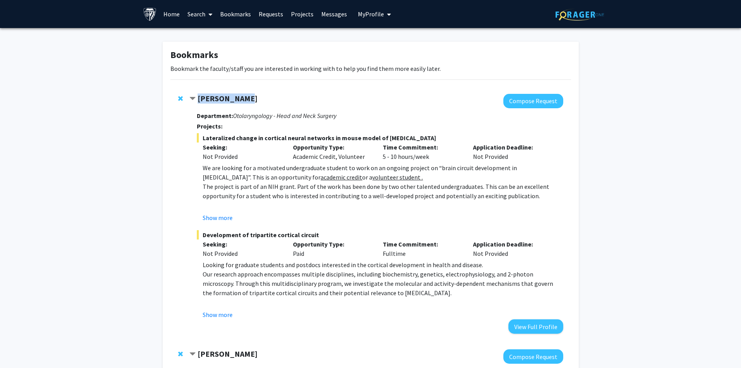
drag, startPoint x: 259, startPoint y: 95, endPoint x: 196, endPoint y: 96, distance: 63.4
click at [196, 96] on div "[PERSON_NAME]" at bounding box center [273, 99] width 168 height 10
copy div "[PERSON_NAME]"
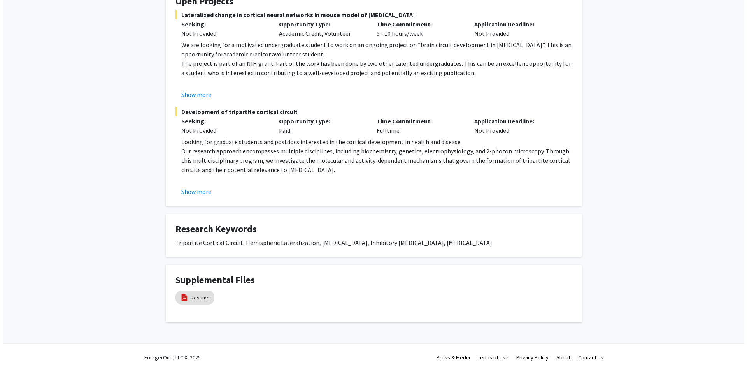
scroll to position [158, 0]
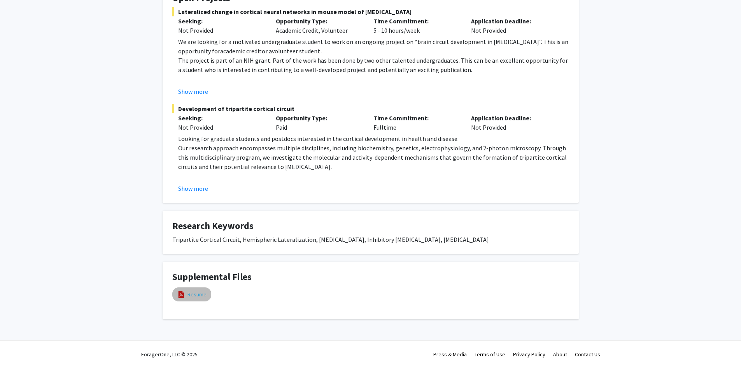
click at [191, 292] on link "Resume" at bounding box center [196, 294] width 19 height 8
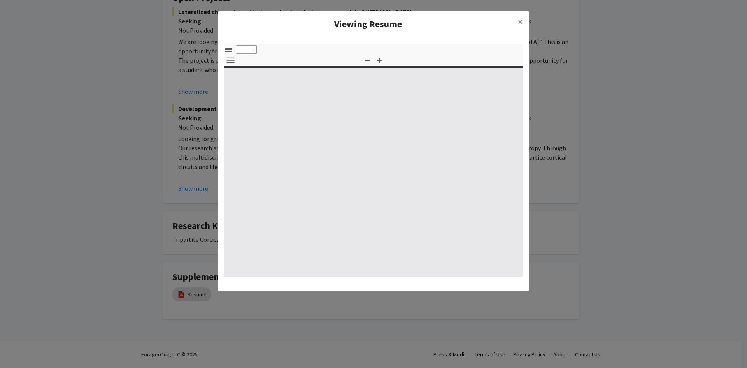
select select "custom"
type input "0"
select select "custom"
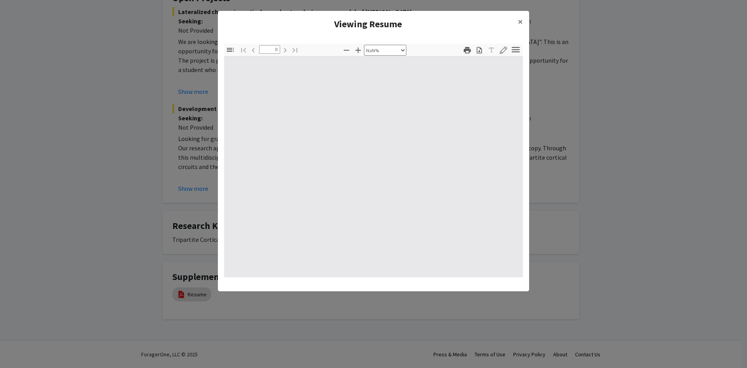
type input "1"
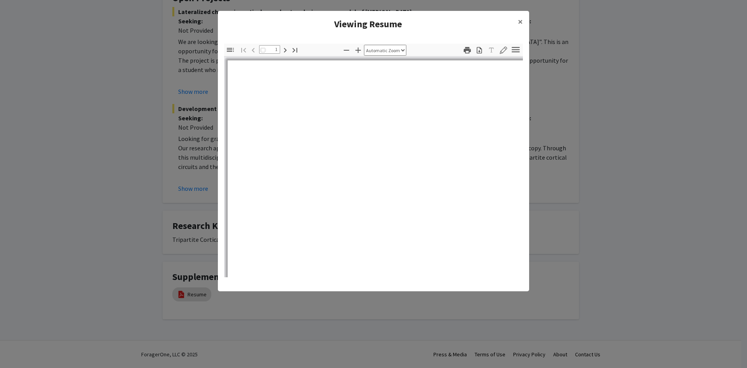
select select "auto"
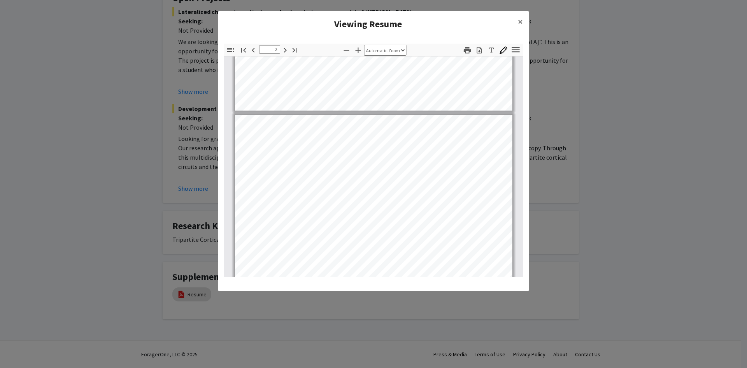
scroll to position [312, 0]
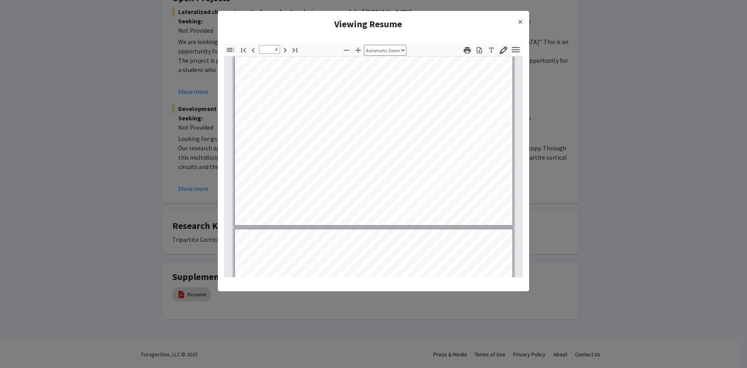
type input "5"
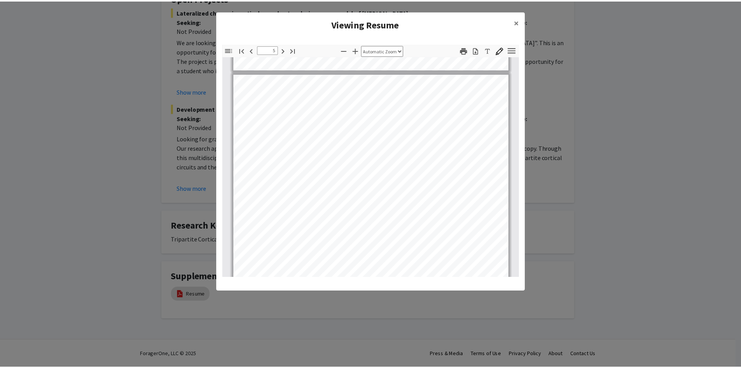
scroll to position [1595, 0]
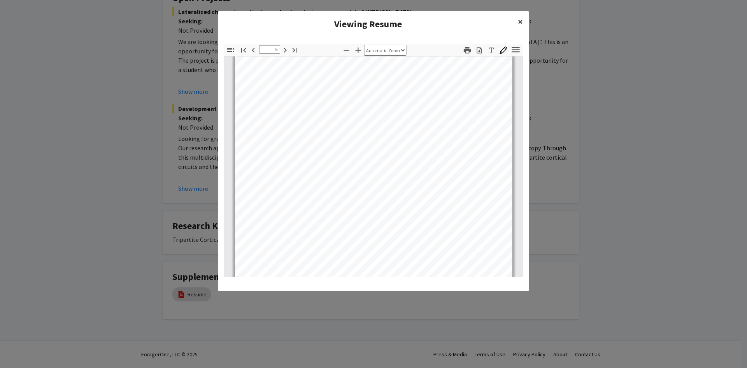
click at [516, 23] on button "×" at bounding box center [520, 22] width 18 height 22
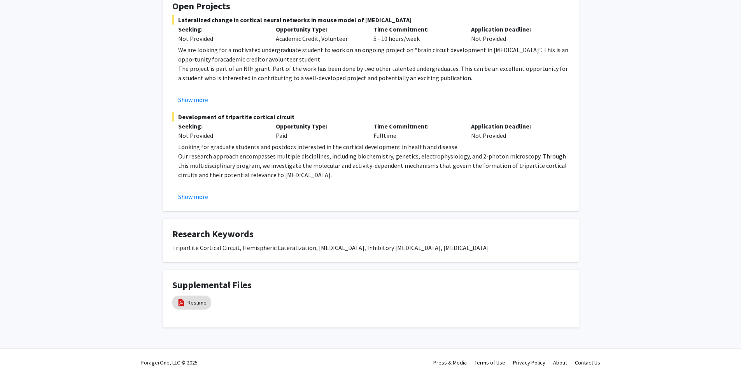
scroll to position [156, 0]
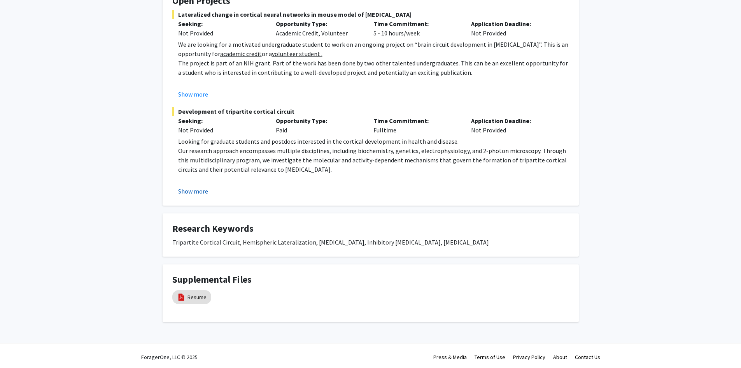
click at [179, 191] on button "Show more" at bounding box center [193, 190] width 30 height 9
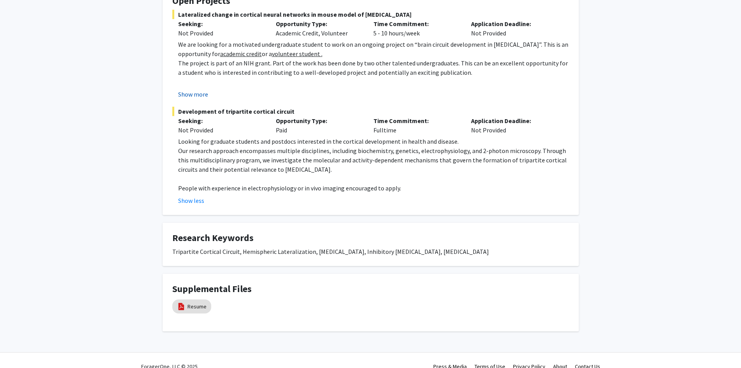
click at [203, 93] on button "Show more" at bounding box center [193, 93] width 30 height 9
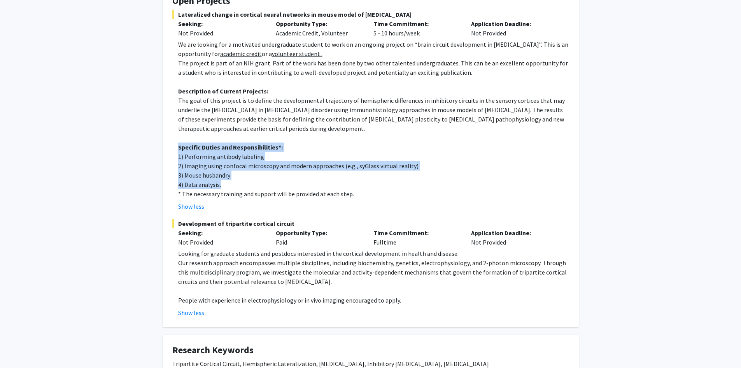
drag, startPoint x: 175, startPoint y: 151, endPoint x: 249, endPoint y: 186, distance: 82.3
click at [249, 186] on fg-read-more "We are looking for a motivated undergraduate student to work on an ongoing proj…" at bounding box center [370, 125] width 397 height 171
copy div "Specific Duties and Responsibilities*: 1) Performing antibody labeling 2) Imagi…"
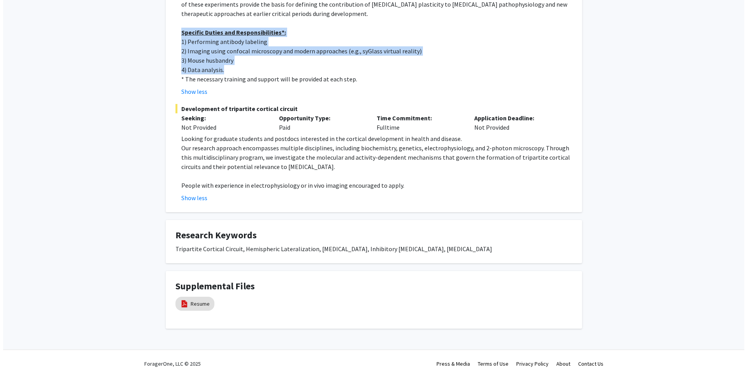
scroll to position [280, 0]
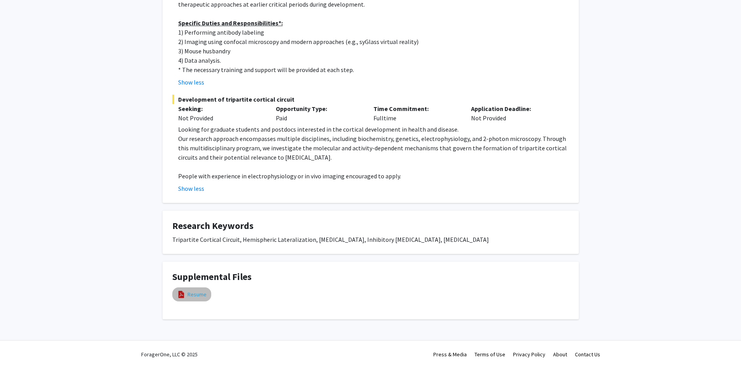
click at [196, 294] on link "Resume" at bounding box center [196, 294] width 19 height 8
select select "custom"
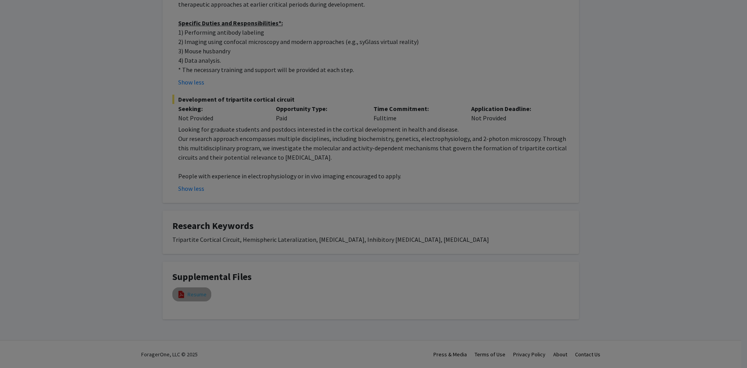
type input "0"
select select "custom"
type input "1"
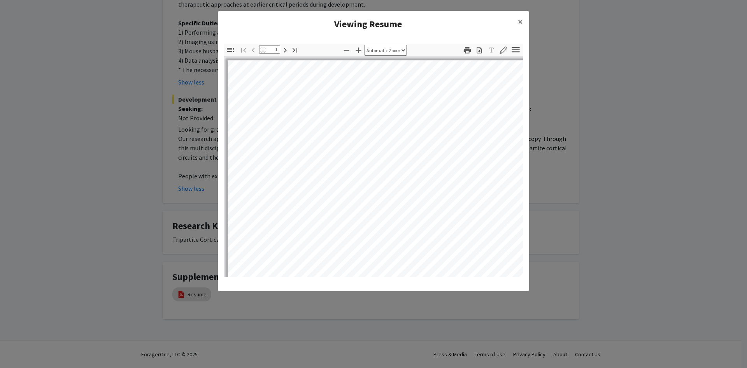
select select "auto"
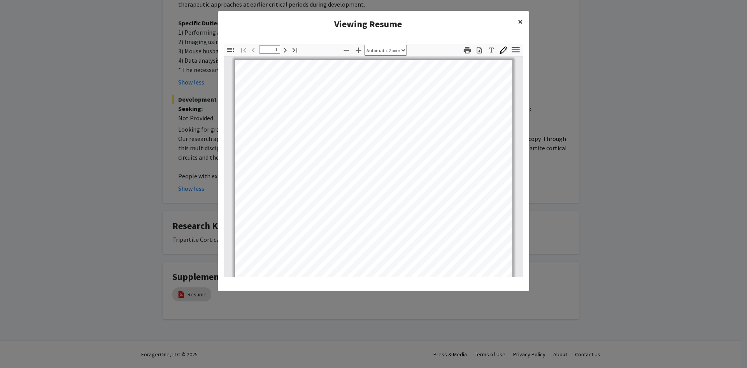
drag, startPoint x: 522, startPoint y: 21, endPoint x: 509, endPoint y: 31, distance: 16.0
click at [522, 21] on span "×" at bounding box center [520, 22] width 5 height 12
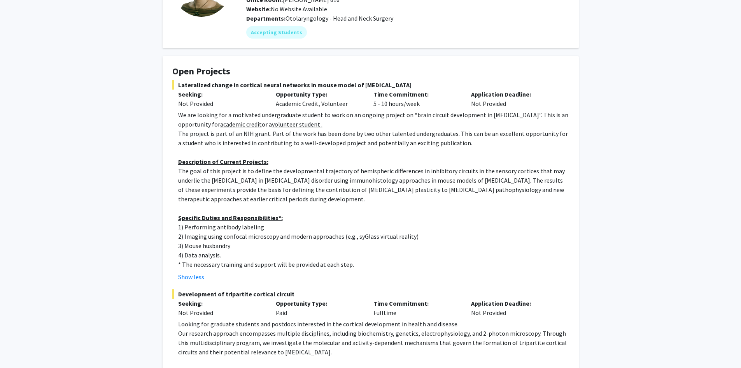
scroll to position [0, 0]
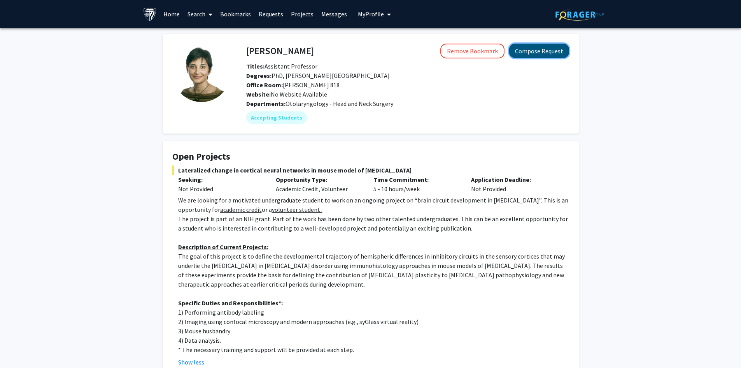
click at [539, 54] on button "Compose Request" at bounding box center [539, 51] width 60 height 14
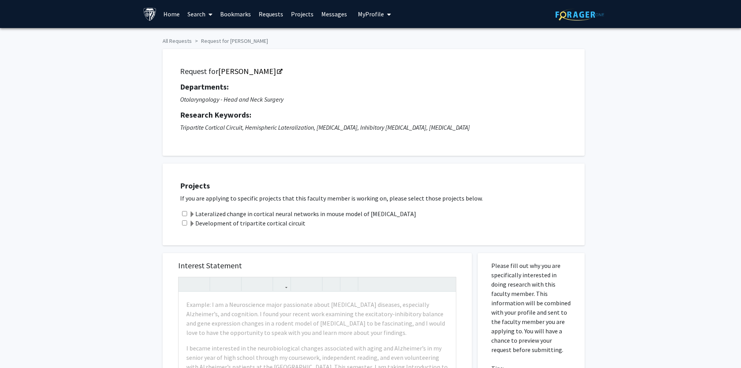
click at [182, 211] on input "checkbox" at bounding box center [184, 213] width 5 height 5
checkbox input "true"
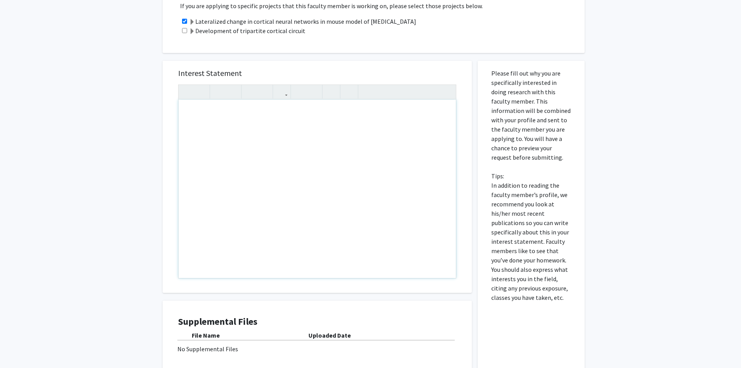
scroll to position [194, 0]
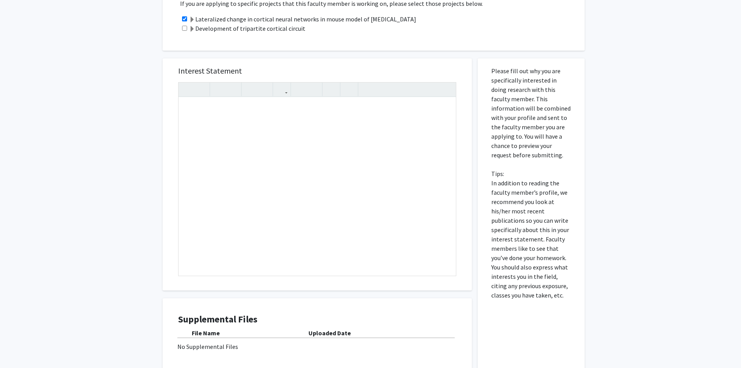
click at [42, 216] on div "All Requests Request for [PERSON_NAME] Request for [PERSON_NAME] Departments: O…" at bounding box center [370, 127] width 741 height 586
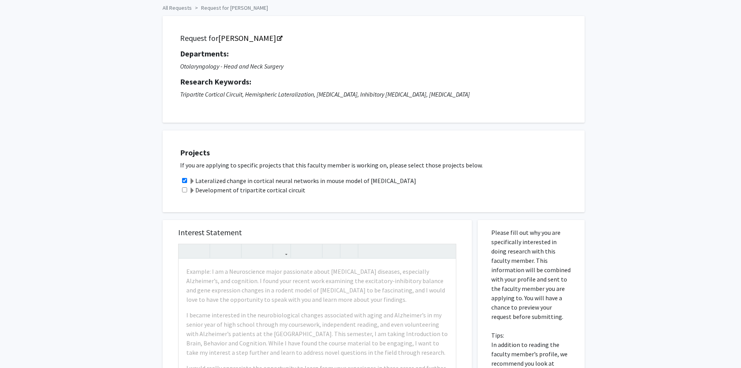
scroll to position [0, 0]
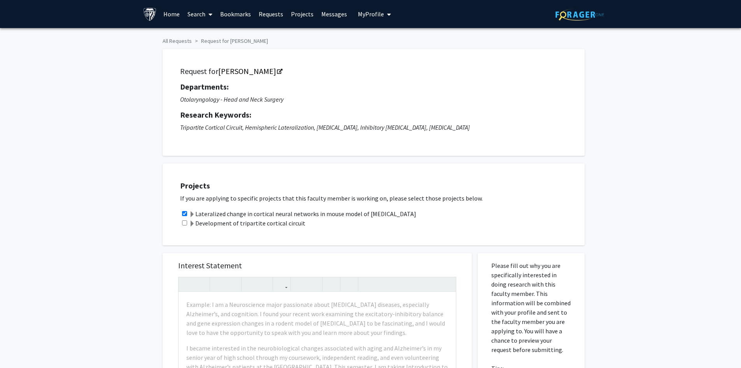
click at [387, 12] on icon "My profile dropdown to access profile and logout" at bounding box center [389, 14] width 4 height 6
click at [383, 41] on span "View Profile" at bounding box center [406, 44] width 47 height 9
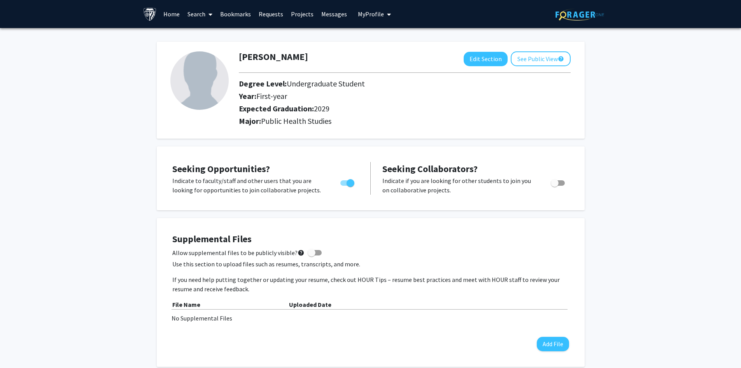
click at [171, 18] on link "Home" at bounding box center [171, 13] width 24 height 27
